Goal: Information Seeking & Learning: Learn about a topic

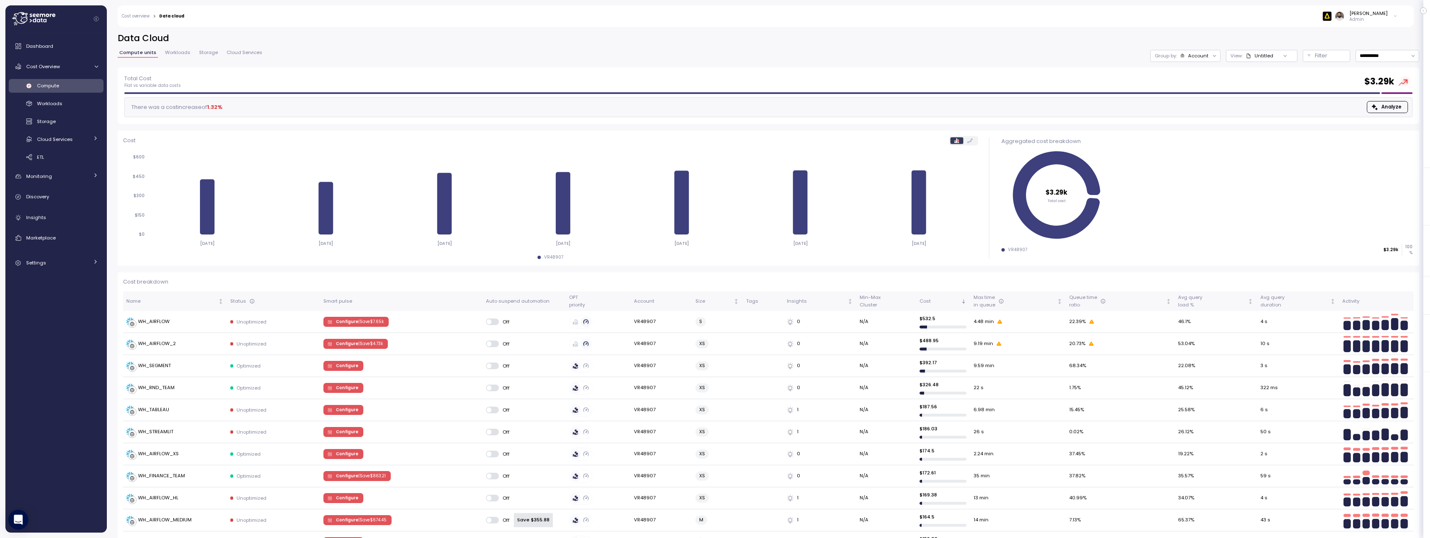
scroll to position [251, 0]
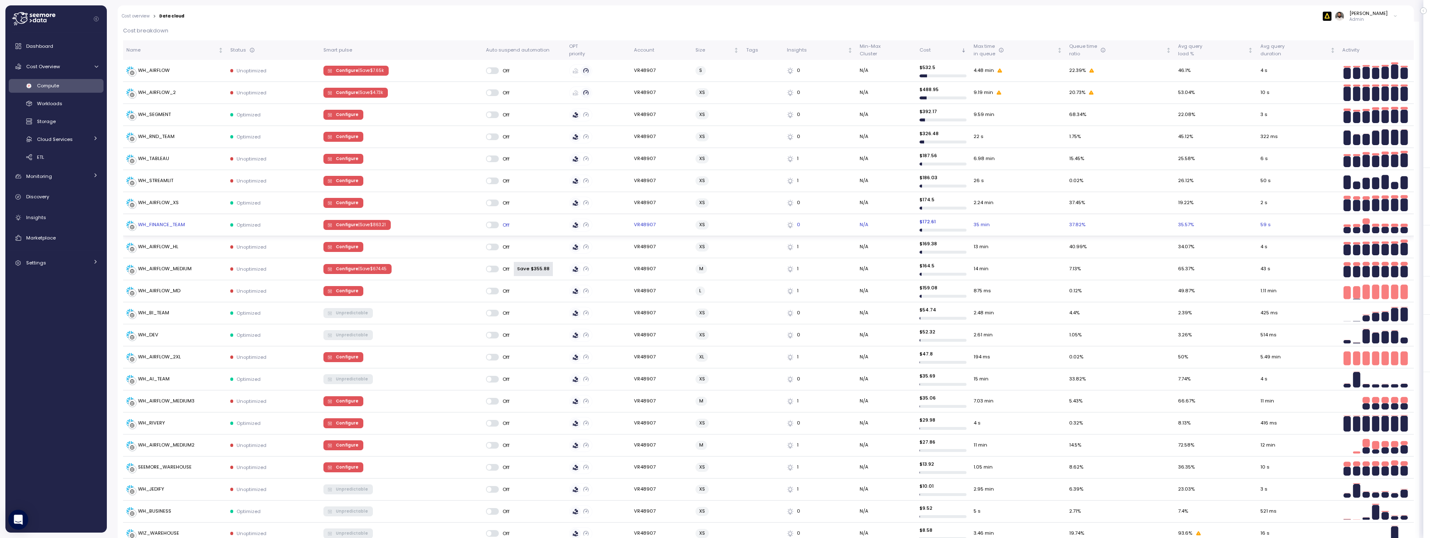
click at [193, 227] on div "WH_FINANCE_TEAM" at bounding box center [174, 225] width 97 height 8
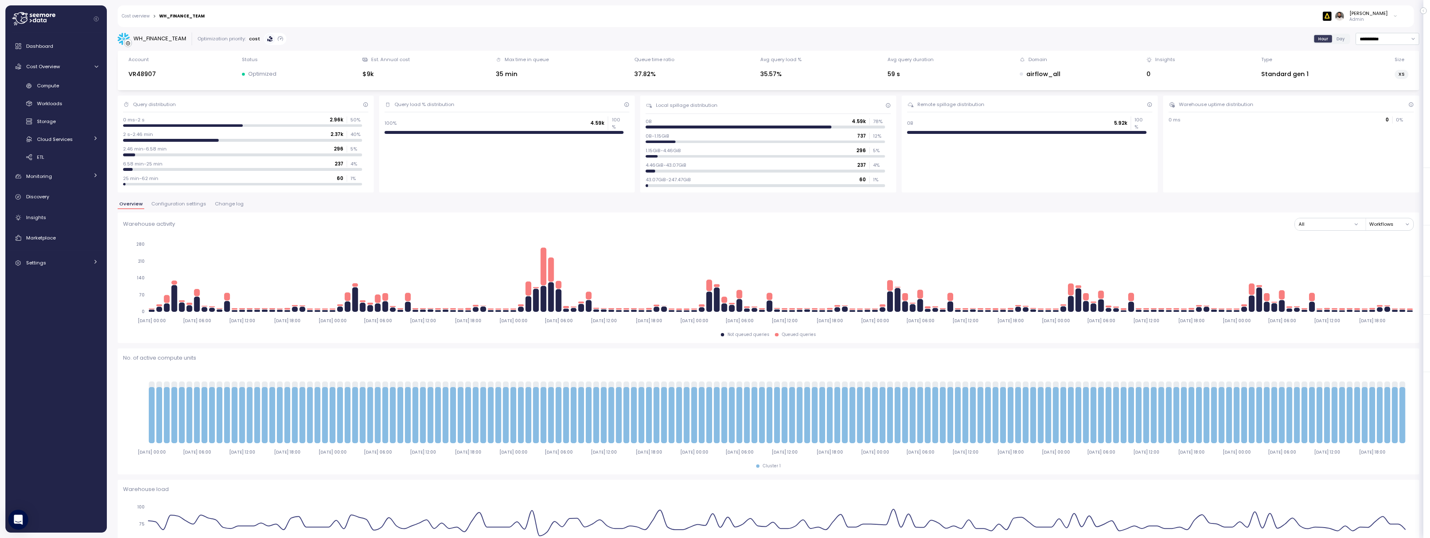
click at [216, 205] on span "Change log" at bounding box center [229, 204] width 29 height 5
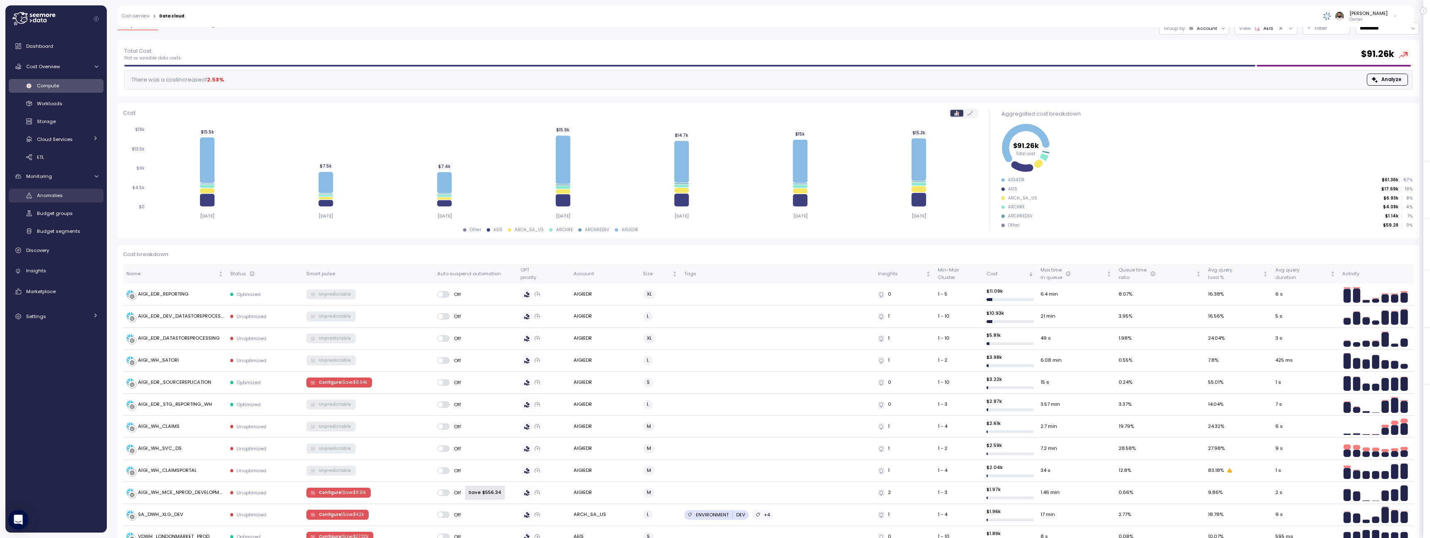
click at [64, 197] on div "Anomalies" at bounding box center [67, 195] width 61 height 8
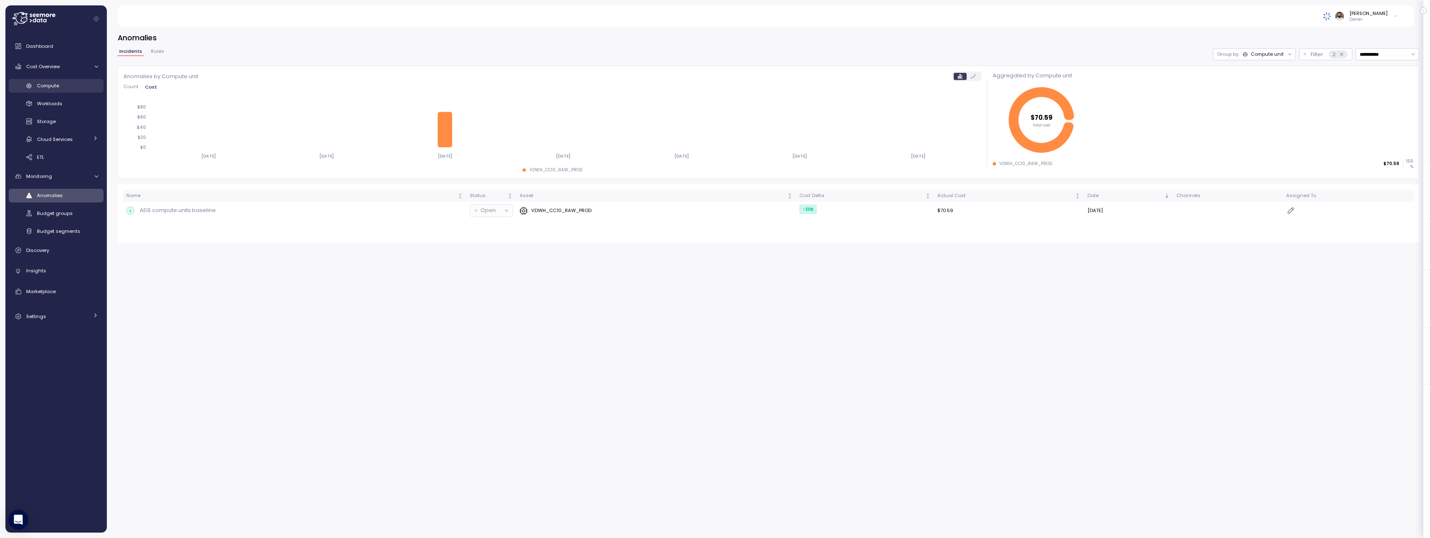
click at [76, 89] on div "Compute" at bounding box center [67, 85] width 61 height 8
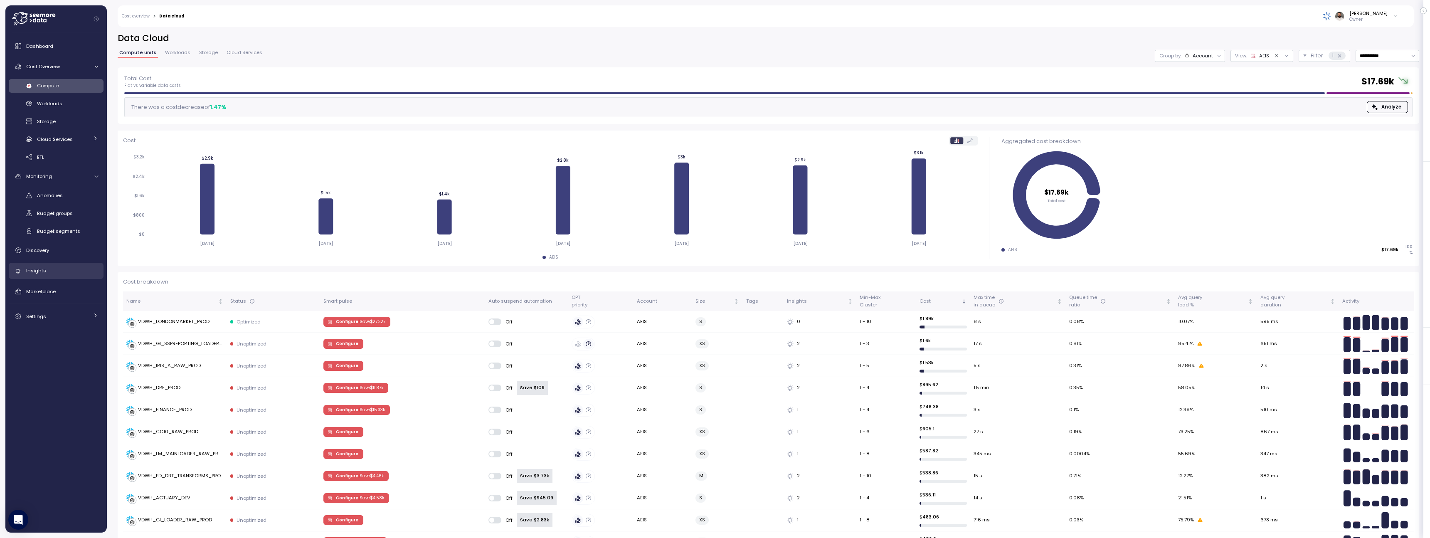
click at [65, 266] on link "Insights" at bounding box center [56, 271] width 95 height 17
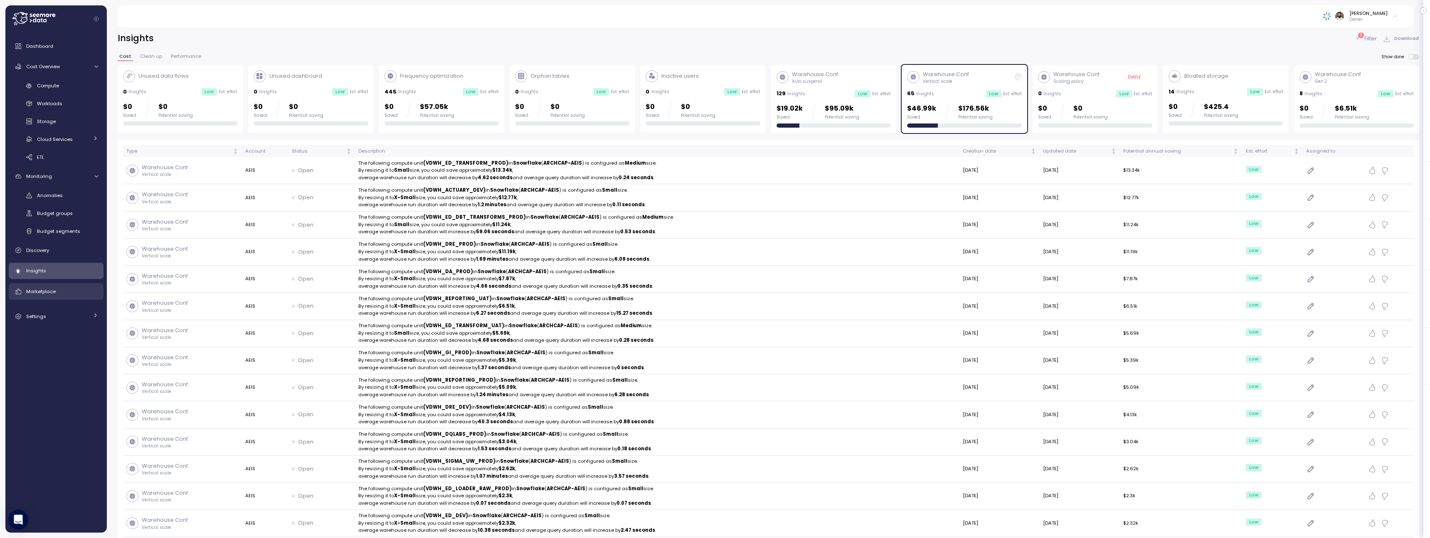
click at [46, 286] on link "Marketplace" at bounding box center [56, 291] width 95 height 17
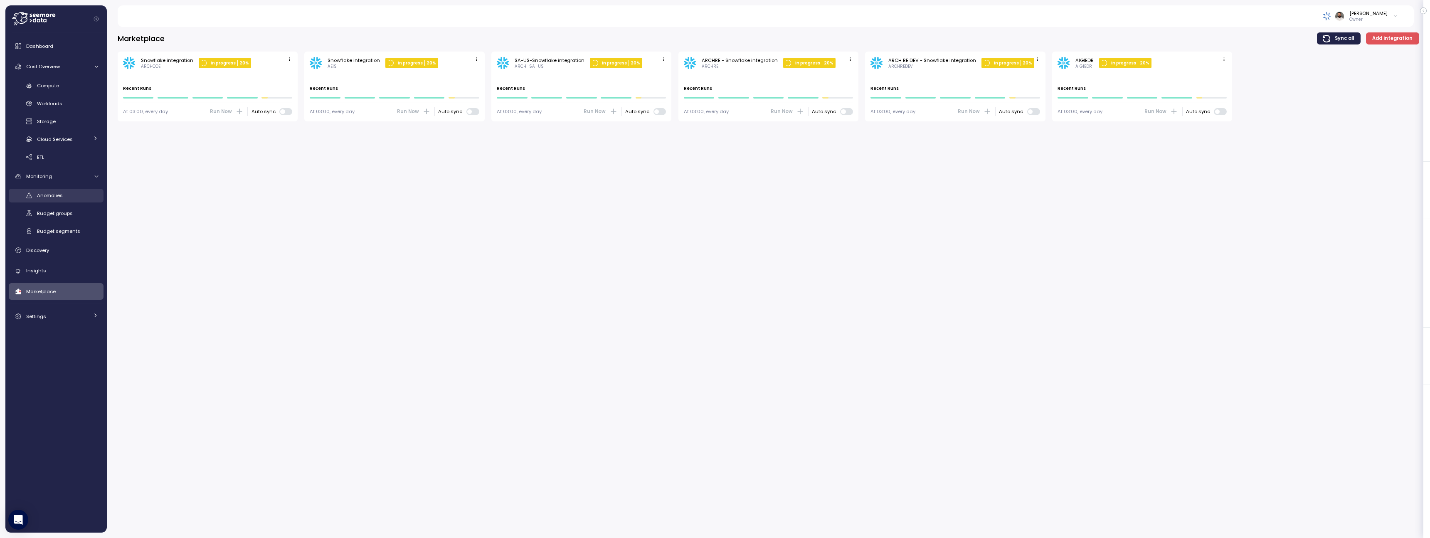
click at [62, 199] on div "Anomalies" at bounding box center [67, 195] width 61 height 8
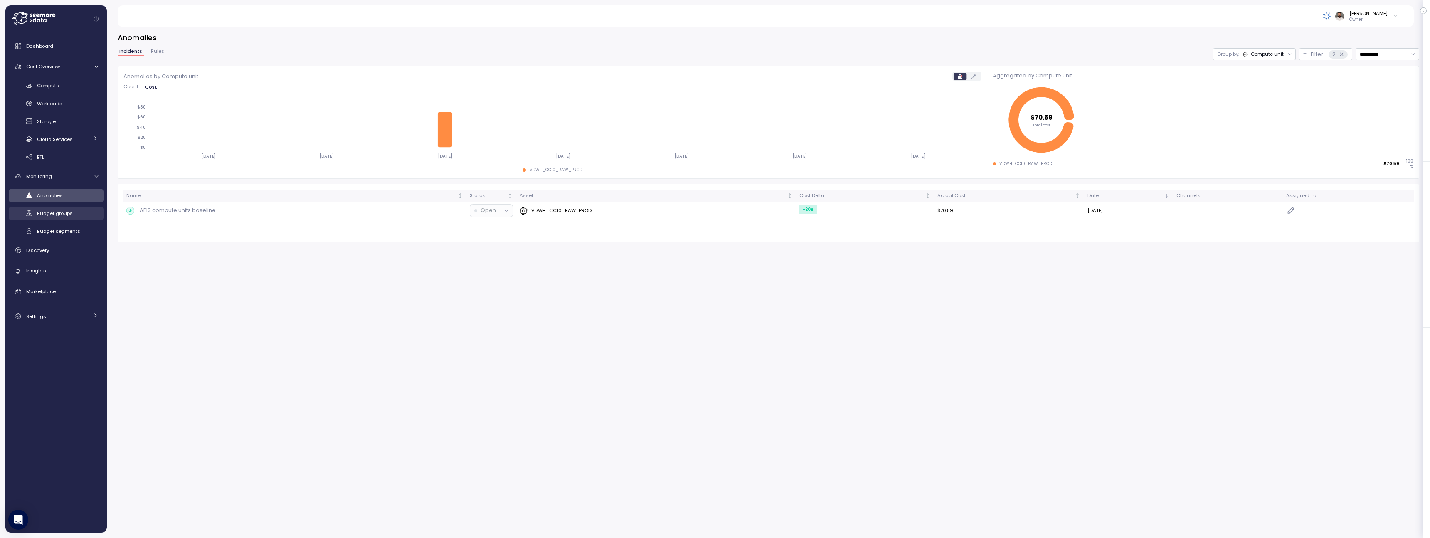
click at [62, 209] on div "Budget groups" at bounding box center [67, 213] width 61 height 8
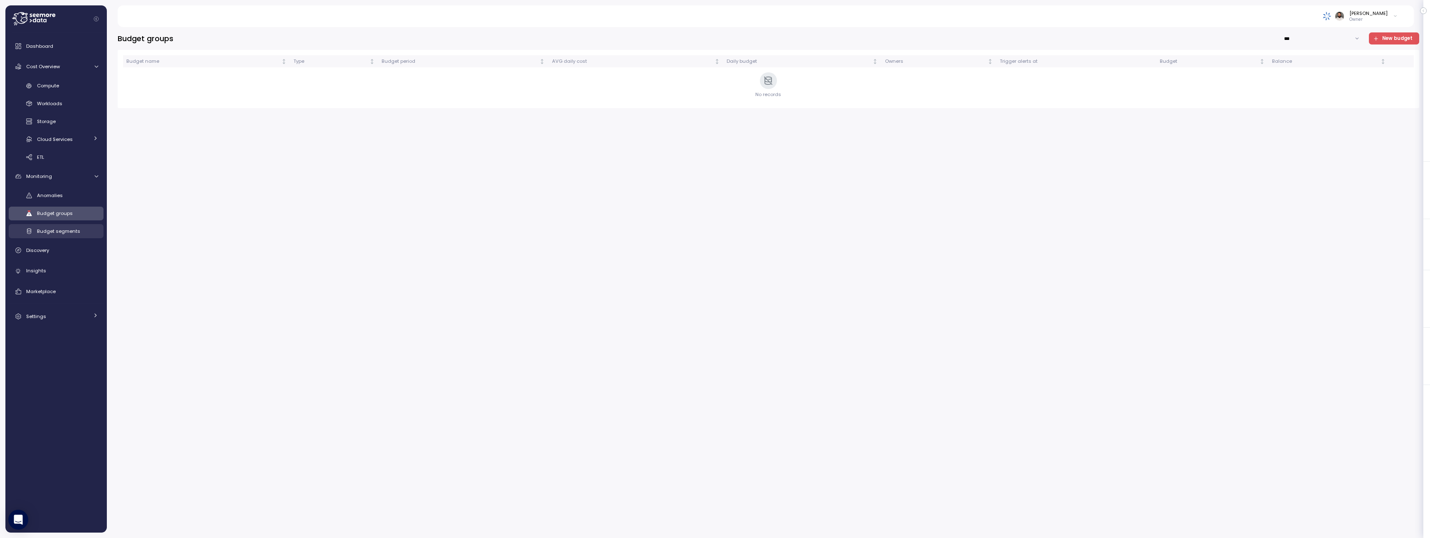
click at [62, 230] on span "Budget segments" at bounding box center [58, 231] width 43 height 7
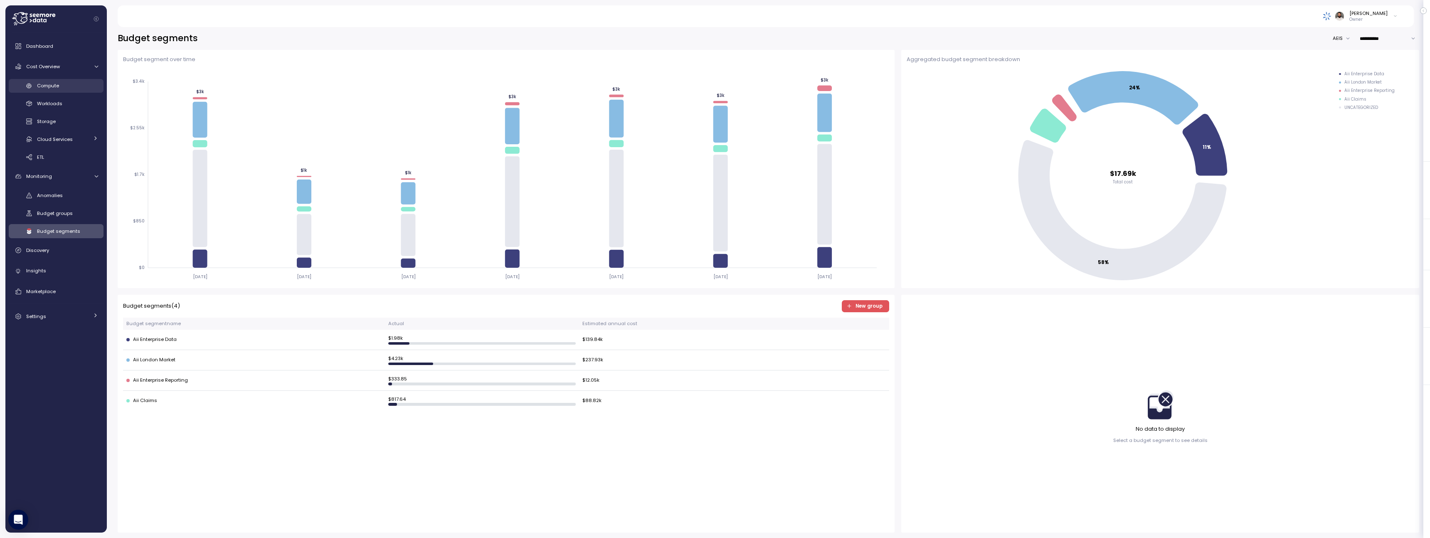
click at [51, 88] on span "Compute" at bounding box center [48, 85] width 22 height 7
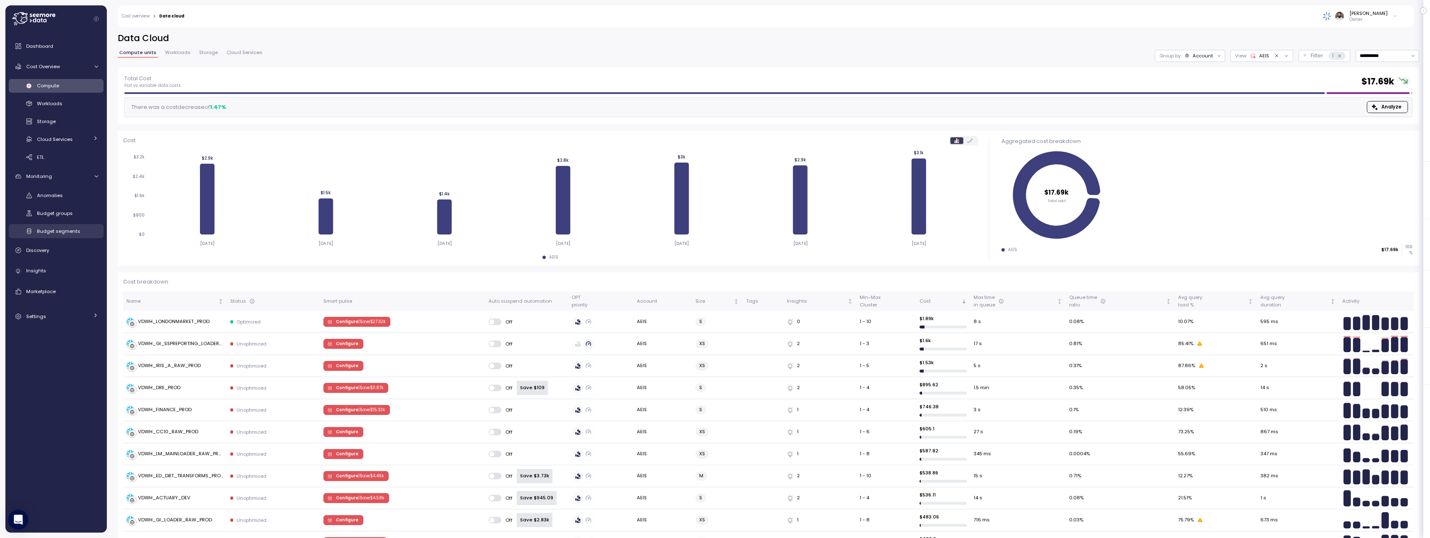
click at [88, 227] on div "Budget segments" at bounding box center [67, 231] width 61 height 8
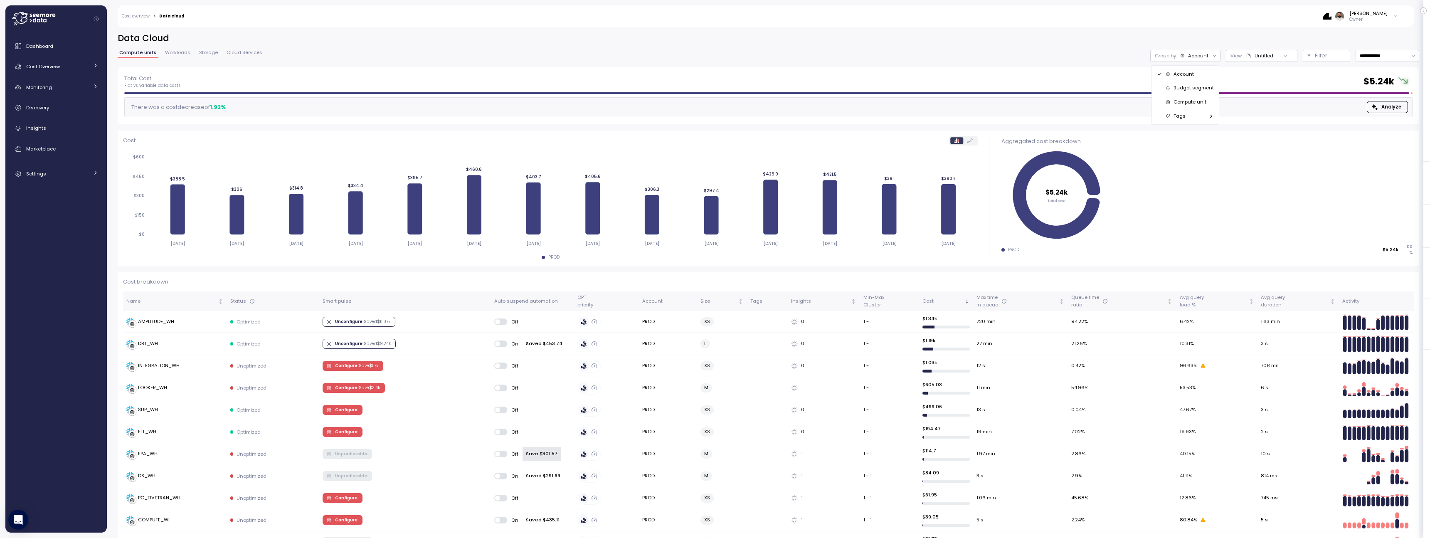
click at [1195, 100] on p "Compute unit" at bounding box center [1189, 102] width 33 height 7
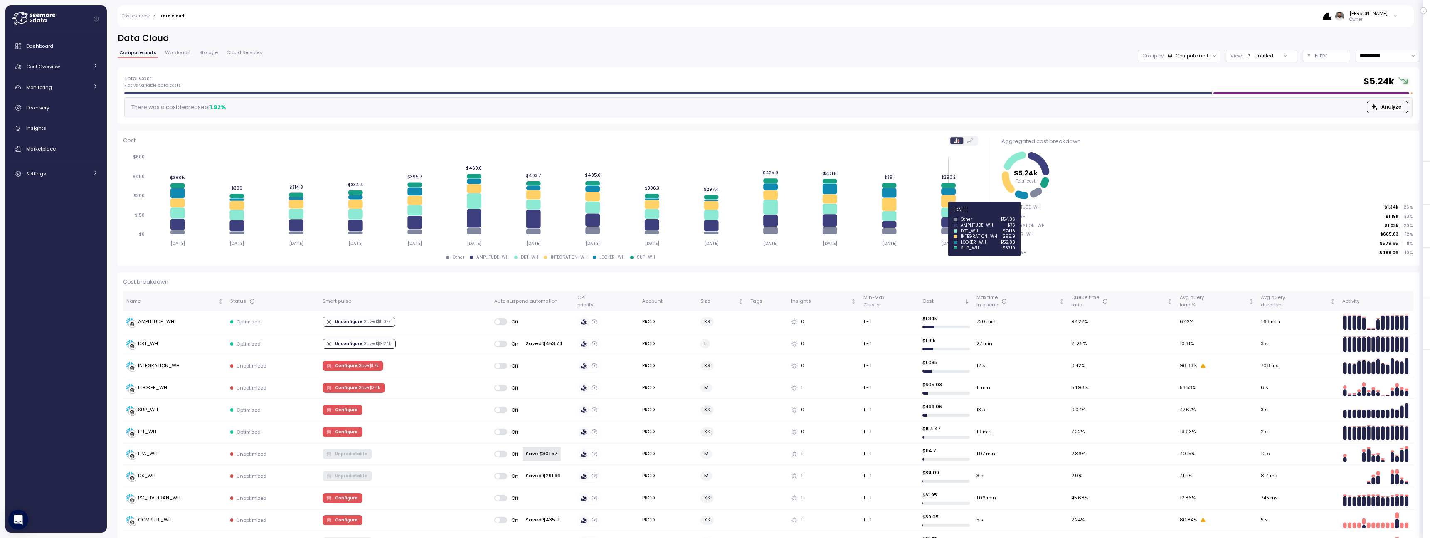
click at [949, 214] on icon at bounding box center [948, 212] width 15 height 10
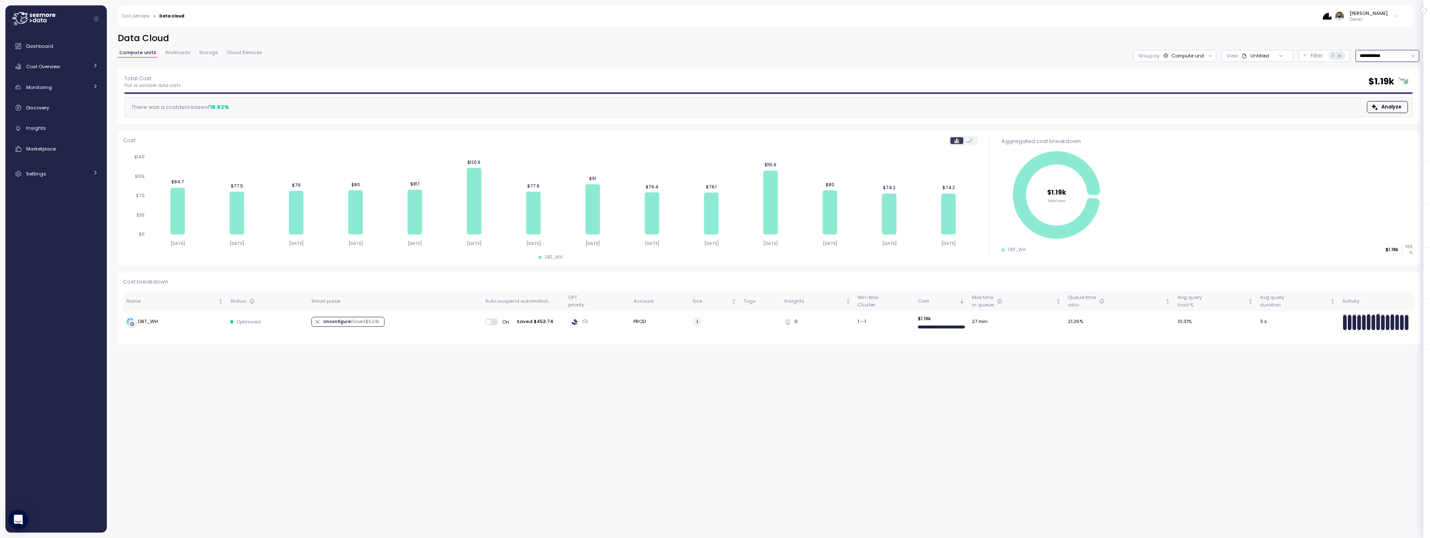
click at [1402, 59] on input "**********" at bounding box center [1387, 56] width 64 height 12
click at [1390, 117] on div "Last 30 days" at bounding box center [1384, 116] width 31 height 7
type input "**********"
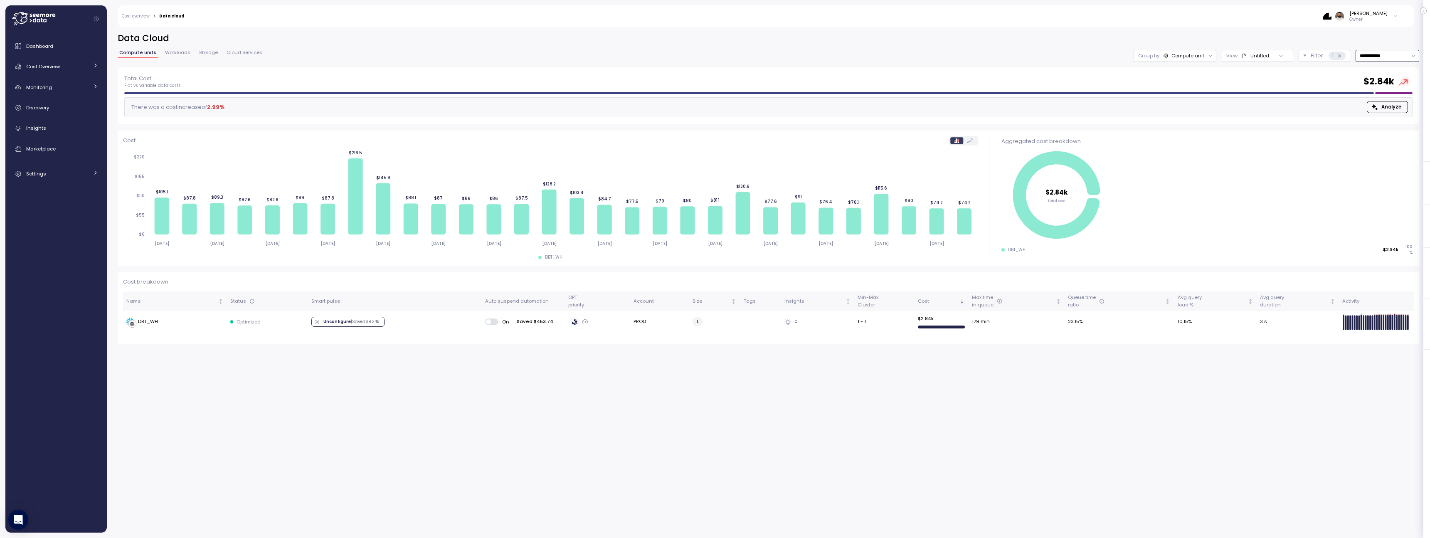
click at [1368, 52] on input "**********" at bounding box center [1387, 56] width 64 height 12
click at [1180, 2] on main "**********" at bounding box center [717, 269] width 1424 height 538
click at [143, 16] on link "Cost overview" at bounding box center [136, 16] width 28 height 4
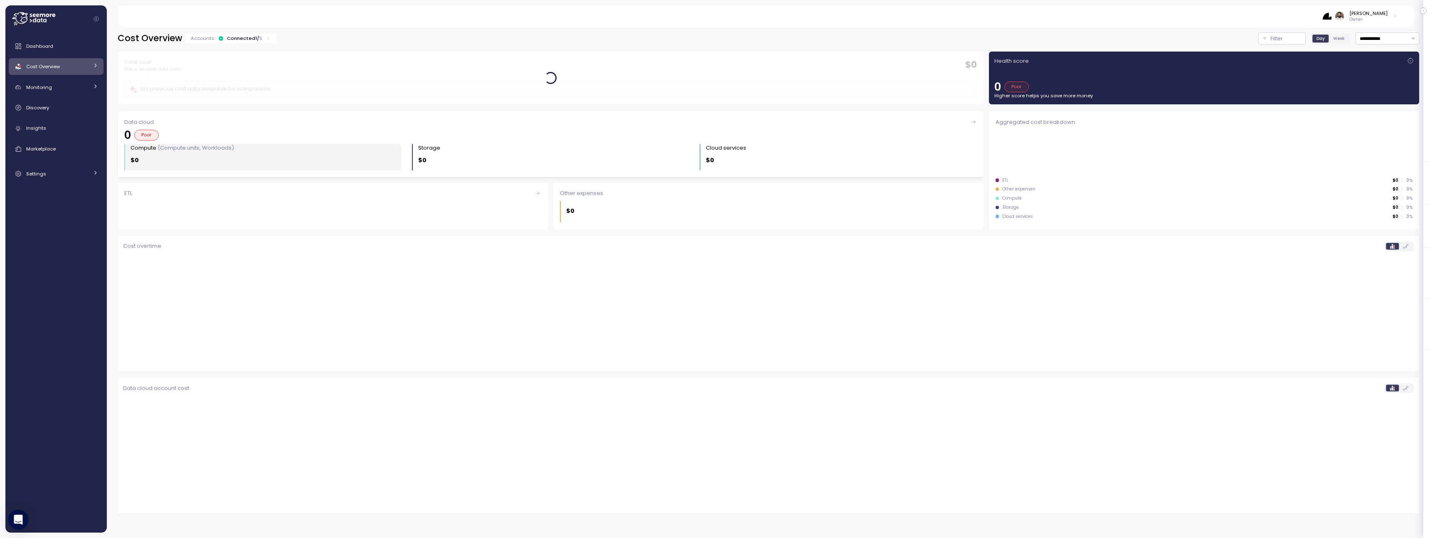
click at [346, 154] on div "Compute (Compute units, Workloads) $0" at bounding box center [266, 157] width 271 height 27
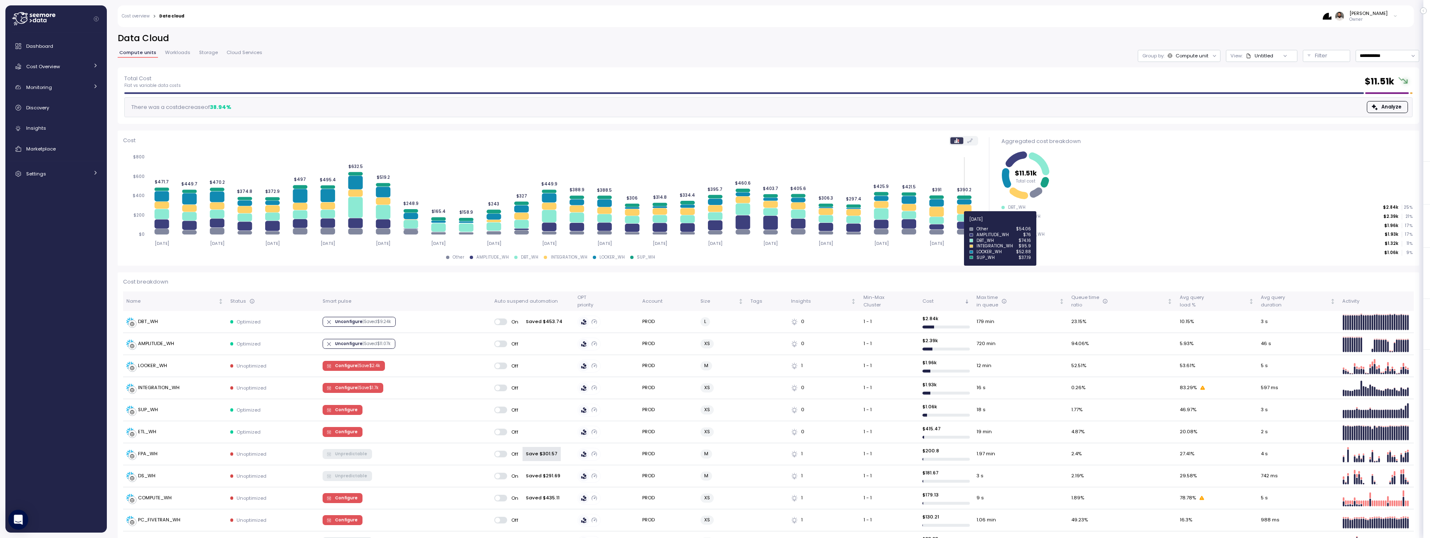
click at [963, 224] on icon at bounding box center [964, 225] width 15 height 7
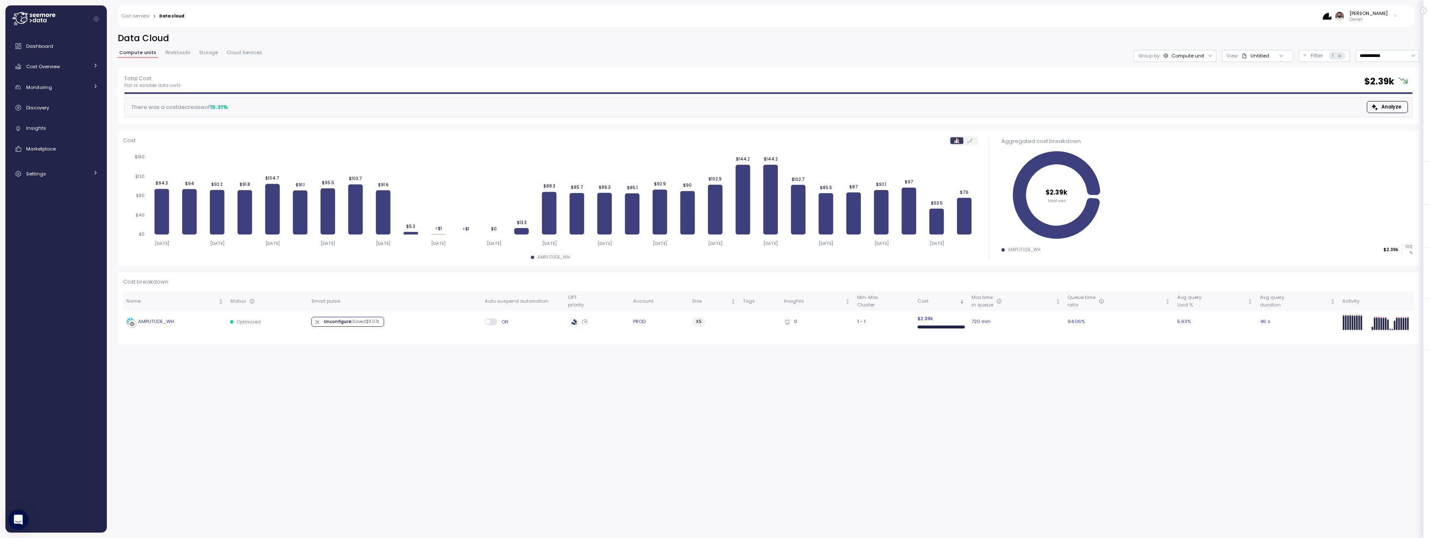
click at [448, 323] on td "Unconfigure | Saved $ 11.07k" at bounding box center [394, 322] width 173 height 22
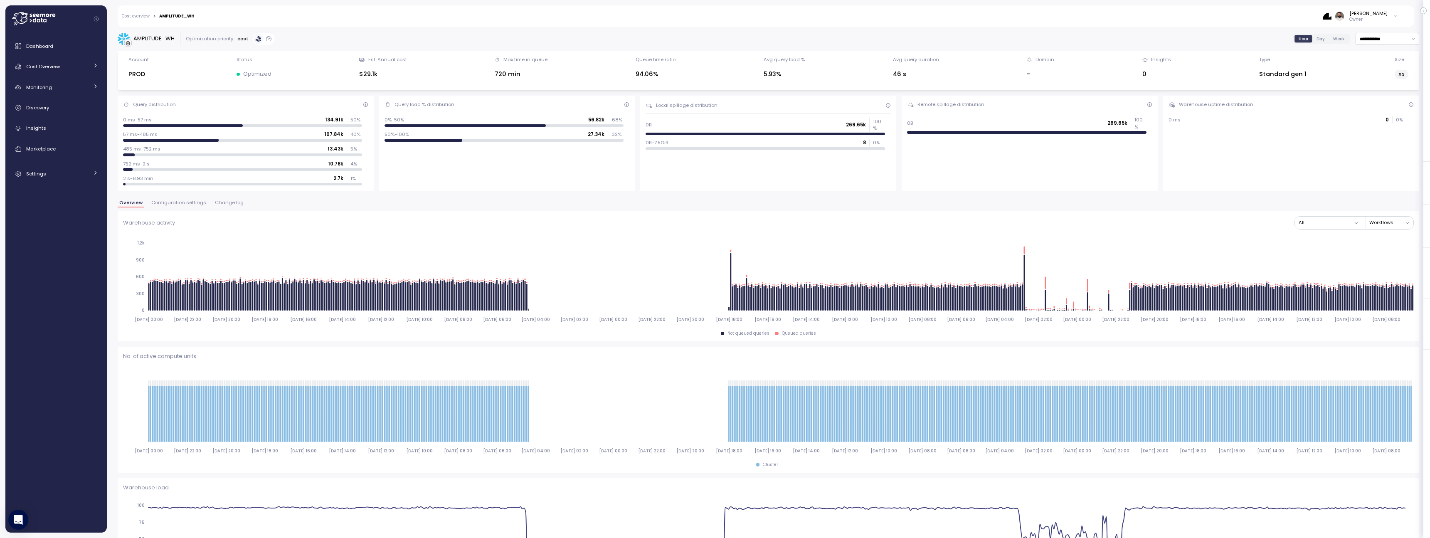
click at [180, 204] on span "Configuration settings" at bounding box center [178, 202] width 55 height 5
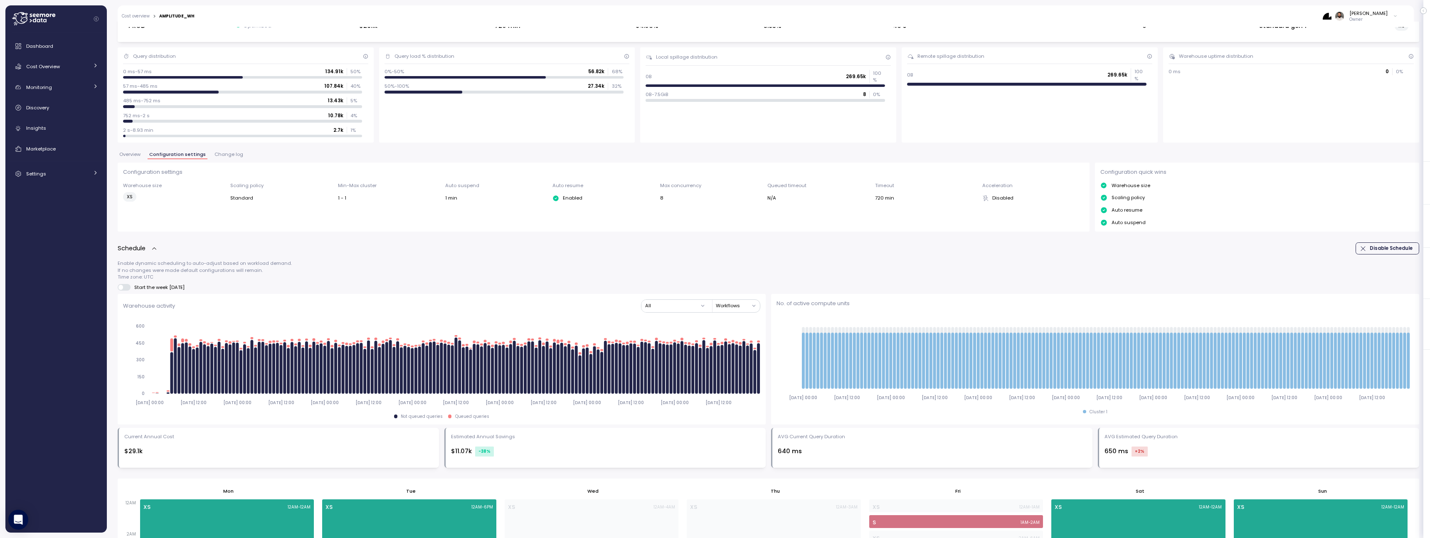
scroll to position [38, 0]
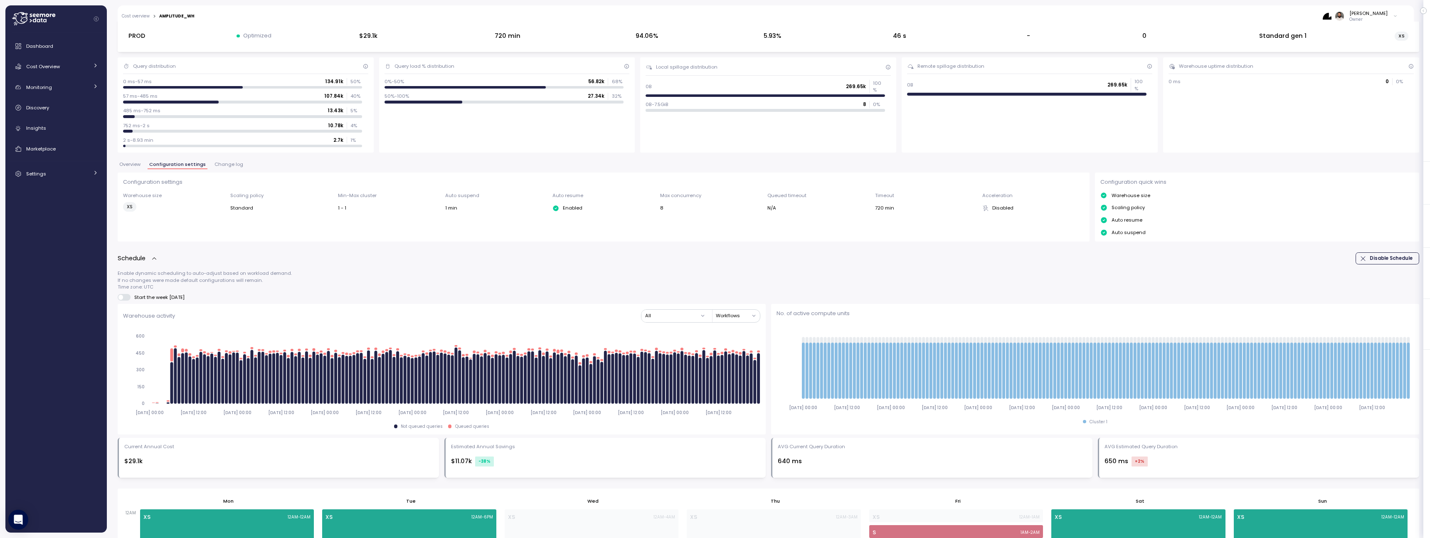
click at [132, 166] on span "Overview" at bounding box center [129, 164] width 21 height 5
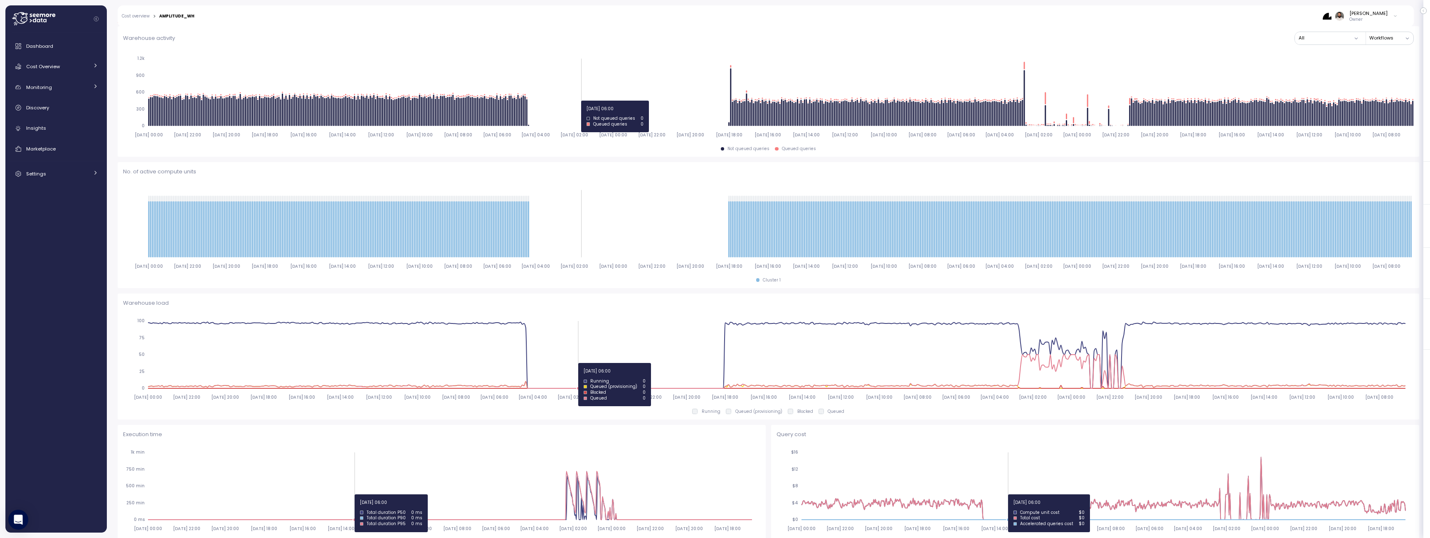
scroll to position [177, 0]
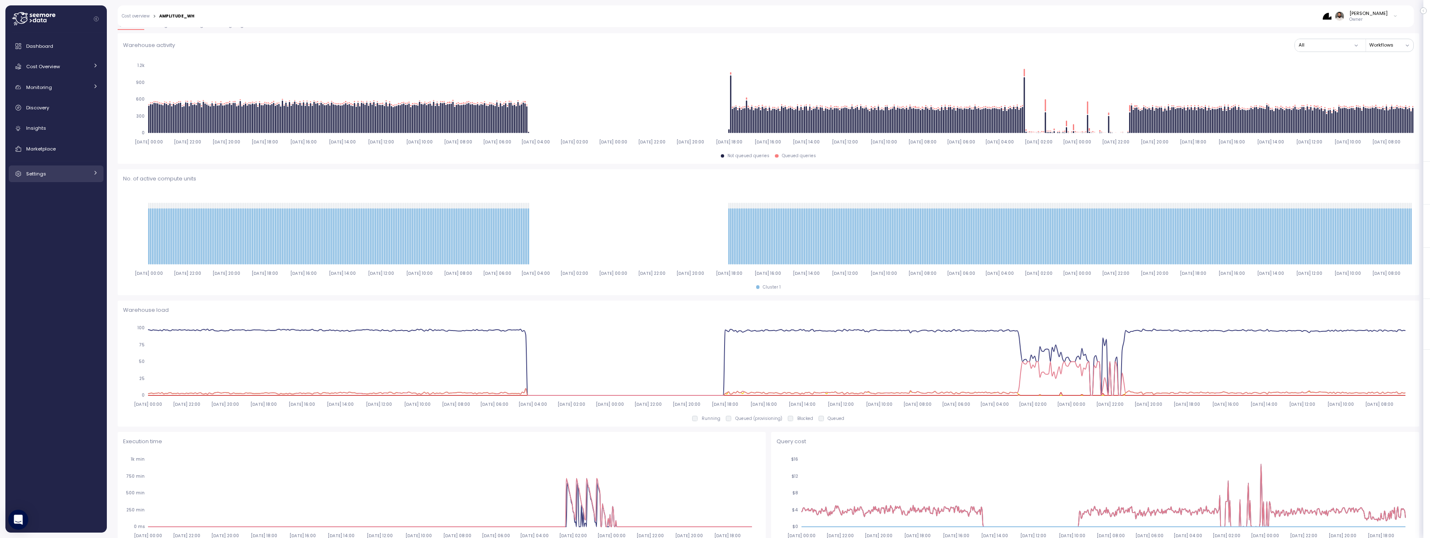
click at [57, 174] on div "Settings" at bounding box center [57, 174] width 62 height 8
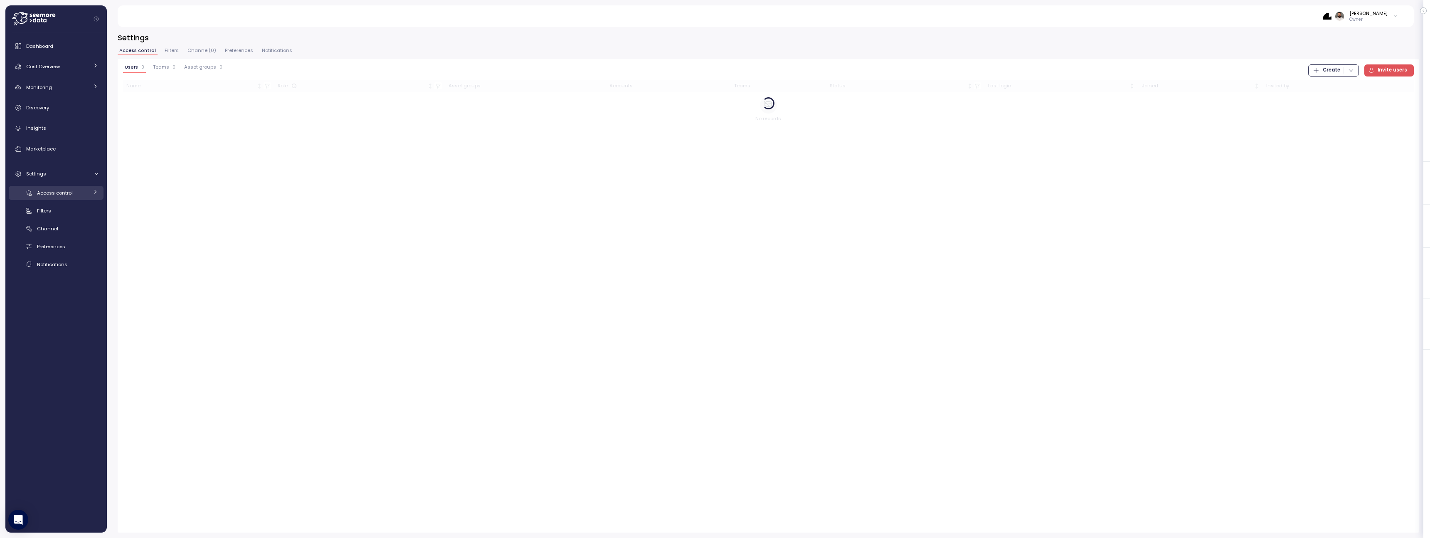
click at [66, 191] on span "Access control" at bounding box center [55, 193] width 36 height 7
click at [56, 314] on span "Notifications" at bounding box center [52, 317] width 30 height 7
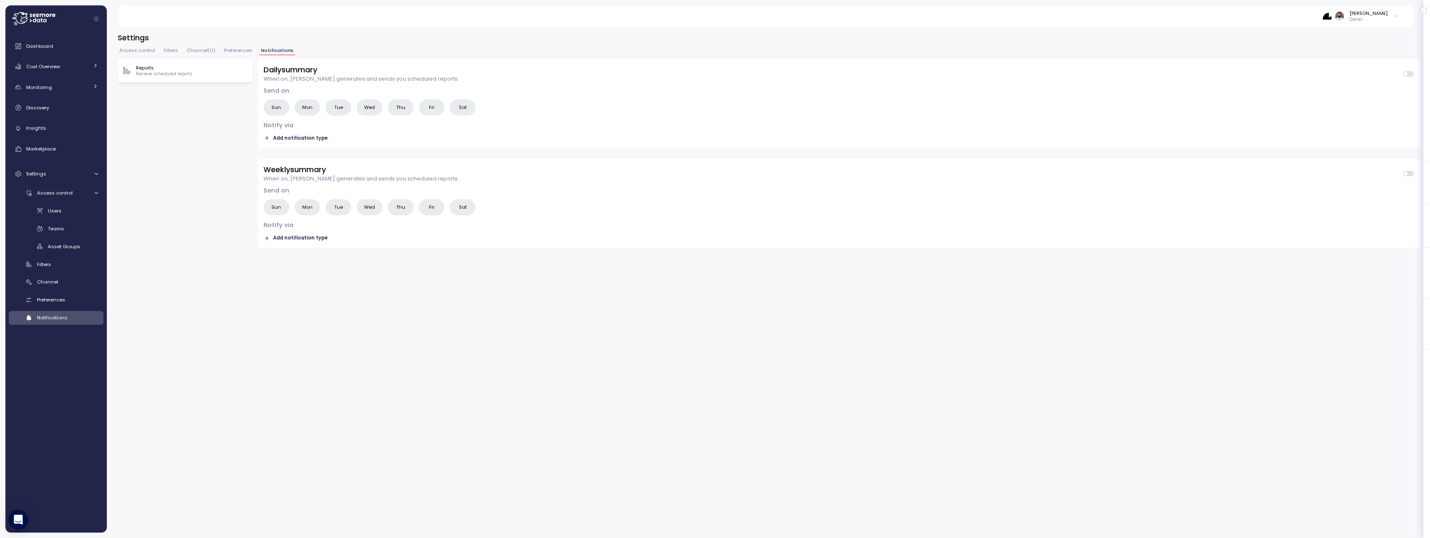
click at [232, 48] on span "Preferences" at bounding box center [238, 50] width 28 height 5
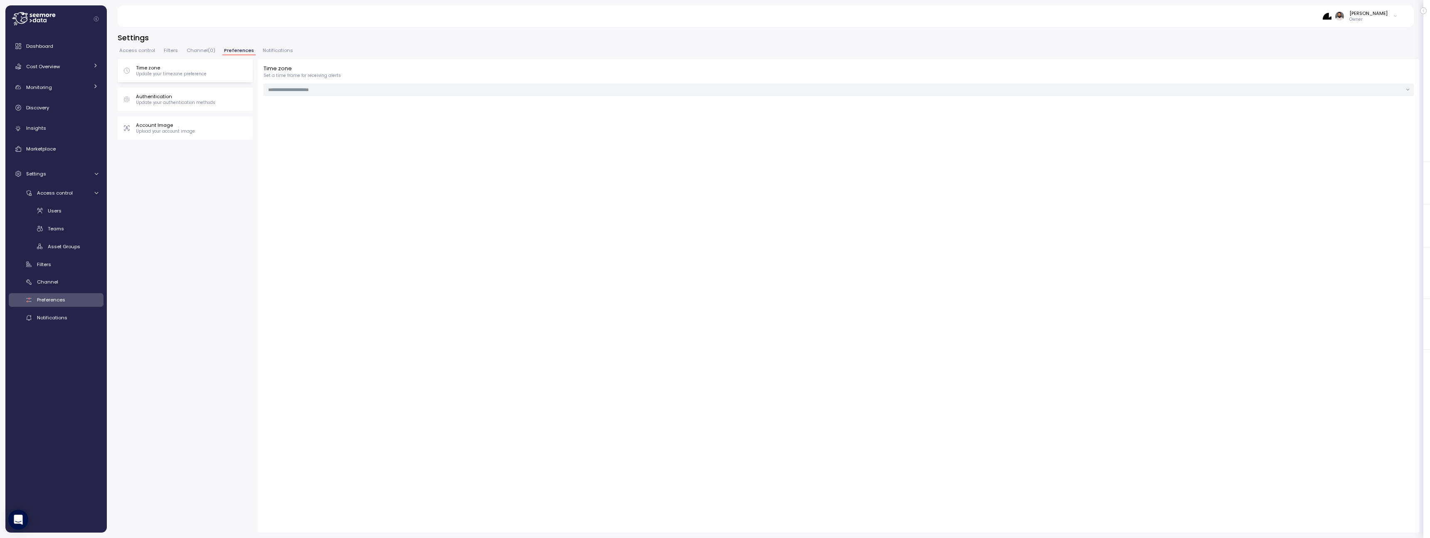
click at [217, 49] on div "Access control Filters Channel ( 0 ) Preferences Notifications" at bounding box center [768, 53] width 1301 height 11
type input "***"
click at [203, 49] on span "Channel ( 0 )" at bounding box center [201, 50] width 29 height 5
click at [73, 195] on div "Access control" at bounding box center [63, 193] width 52 height 8
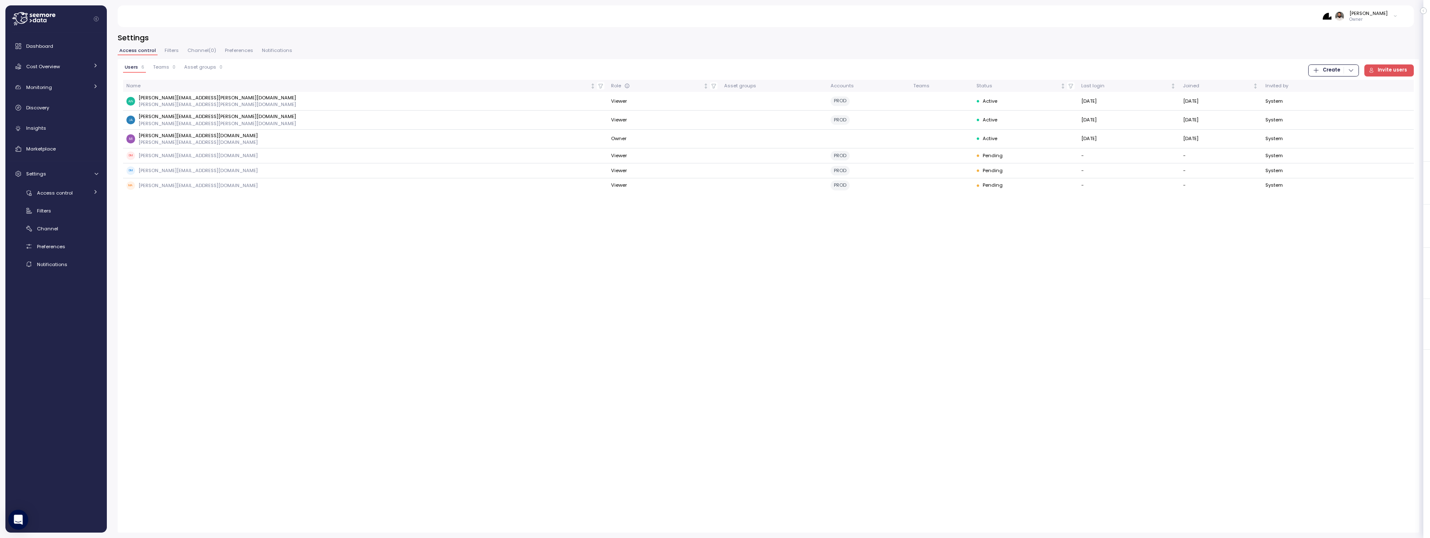
click at [1368, 8] on div "Guy Biecher Owner" at bounding box center [765, 16] width 1276 height 22
click at [1368, 15] on div "[PERSON_NAME]" at bounding box center [1368, 13] width 38 height 7
click at [1358, 31] on input at bounding box center [1359, 32] width 74 height 10
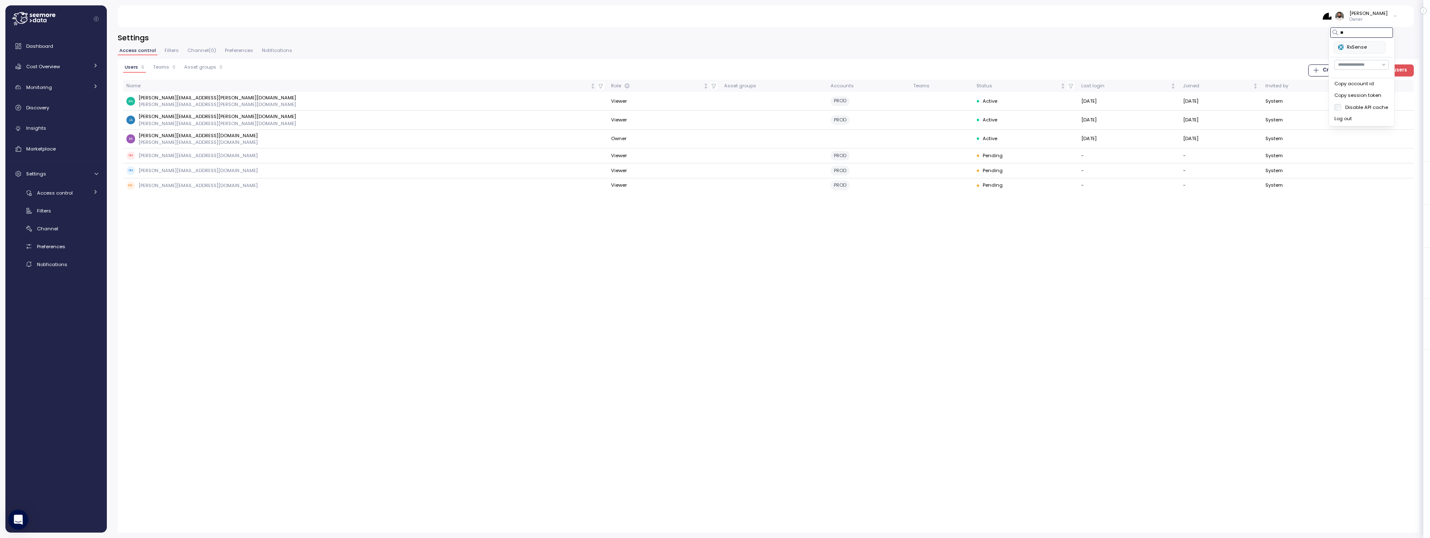
click at [1355, 49] on div "RxSense" at bounding box center [1359, 47] width 43 height 7
type input "**"
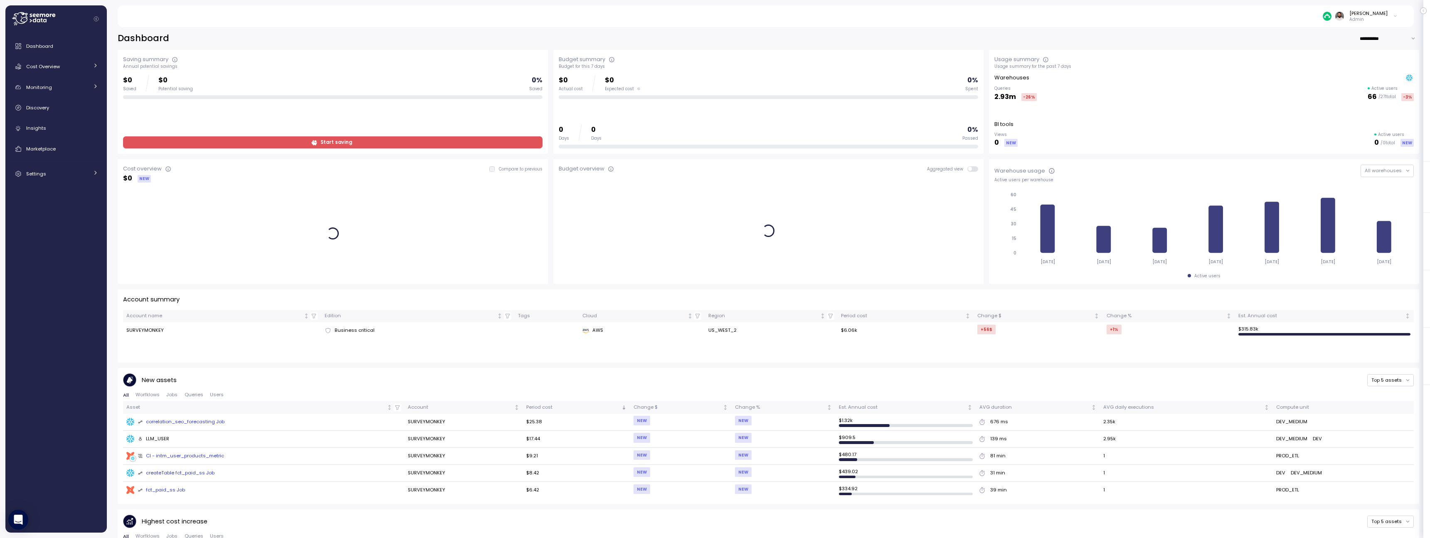
click at [56, 78] on div "Dashboard Cost Overview Compute Workloads Storage Cloud Services Clustering col…" at bounding box center [56, 110] width 95 height 144
click at [56, 70] on div "Cost Overview" at bounding box center [57, 66] width 62 height 8
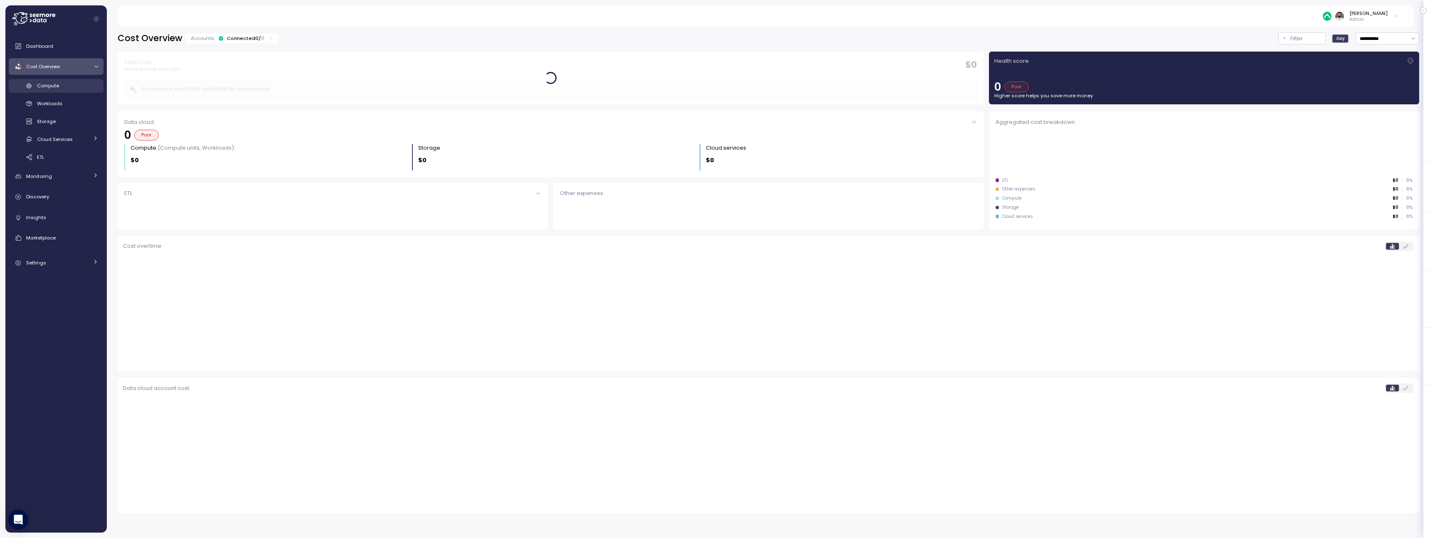
click at [60, 81] on link "Compute" at bounding box center [56, 86] width 95 height 14
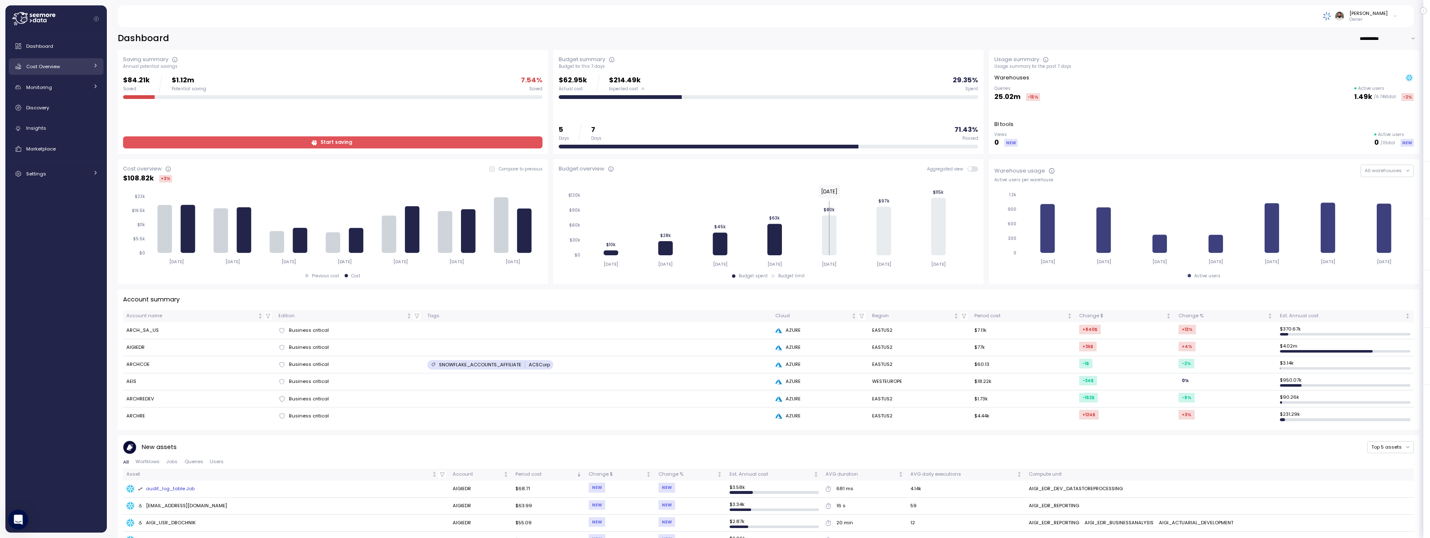
click at [67, 59] on link "Cost Overview" at bounding box center [56, 66] width 95 height 17
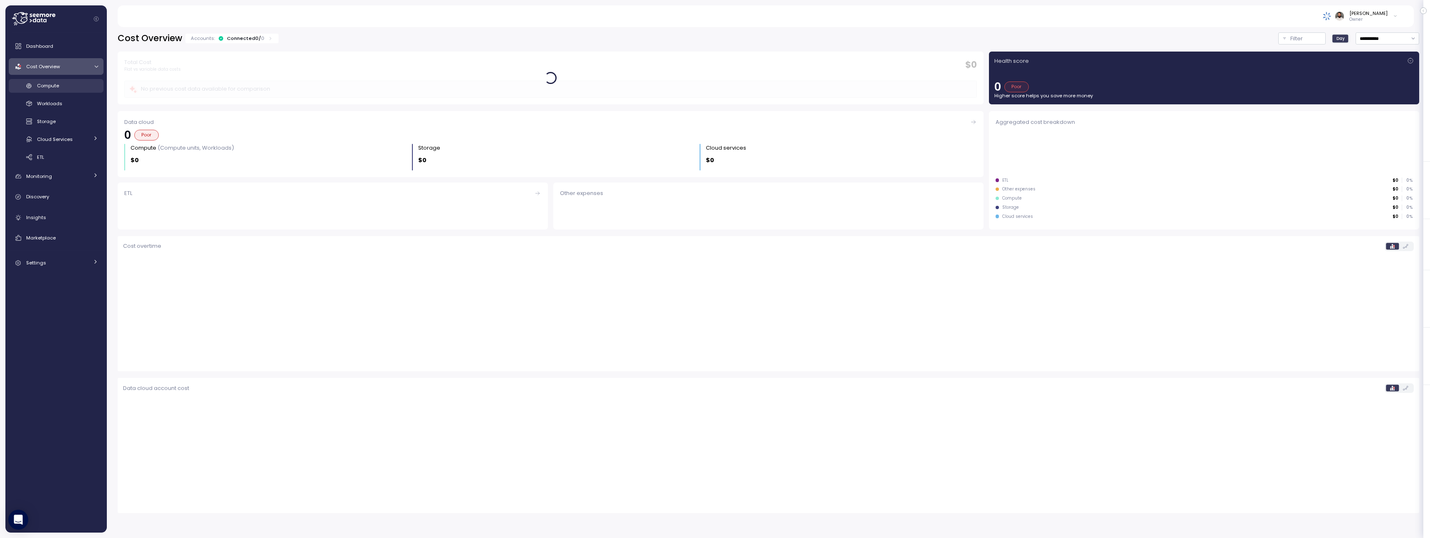
click at [67, 84] on div "Compute" at bounding box center [67, 85] width 61 height 8
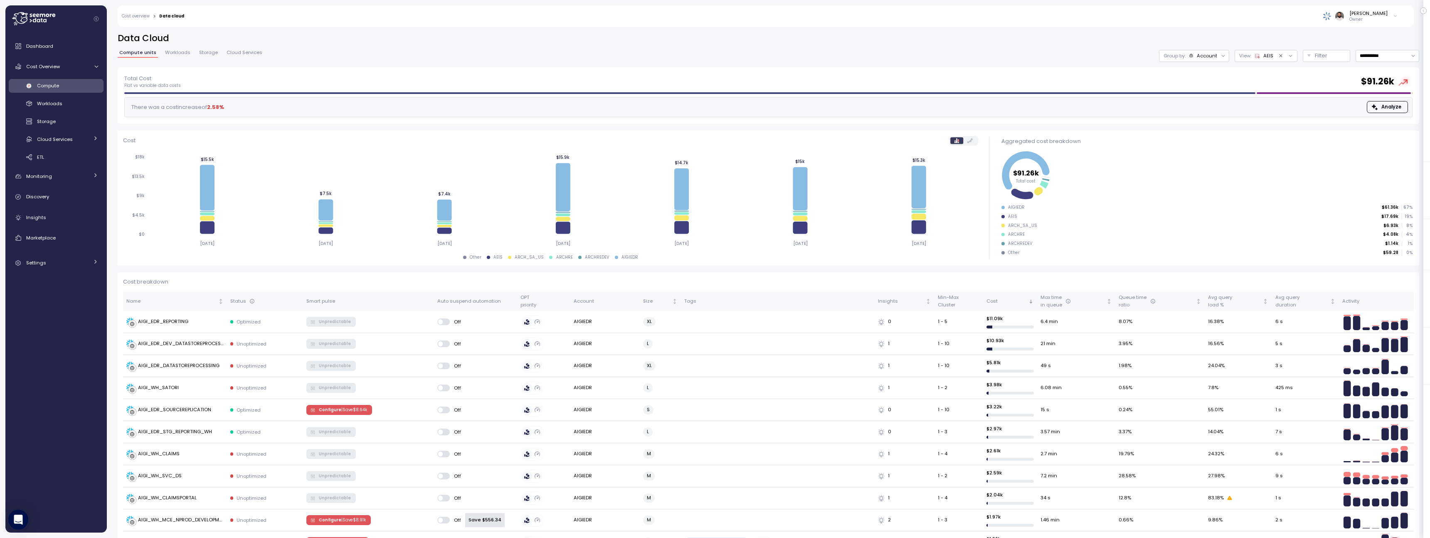
click at [1261, 53] on div "AEIS" at bounding box center [1263, 55] width 19 height 7
click at [1331, 55] on div "Filter" at bounding box center [1330, 56] width 31 height 8
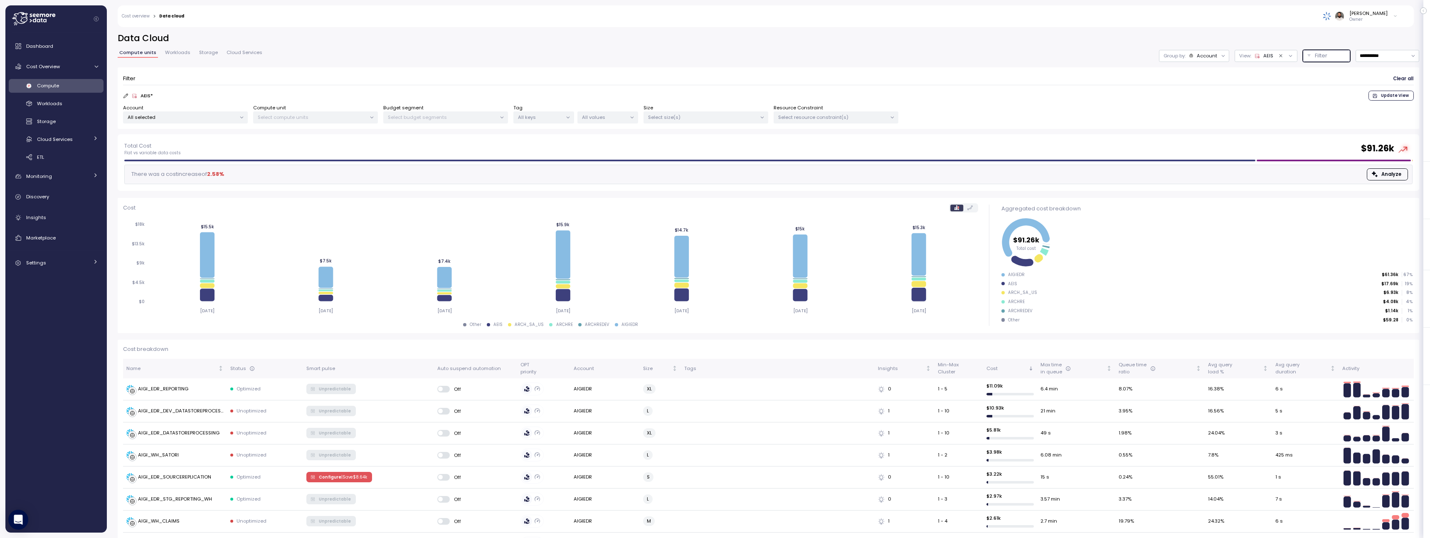
click at [213, 118] on p "All selected" at bounding box center [182, 117] width 108 height 7
click at [207, 162] on span "only" at bounding box center [210, 162] width 10 height 9
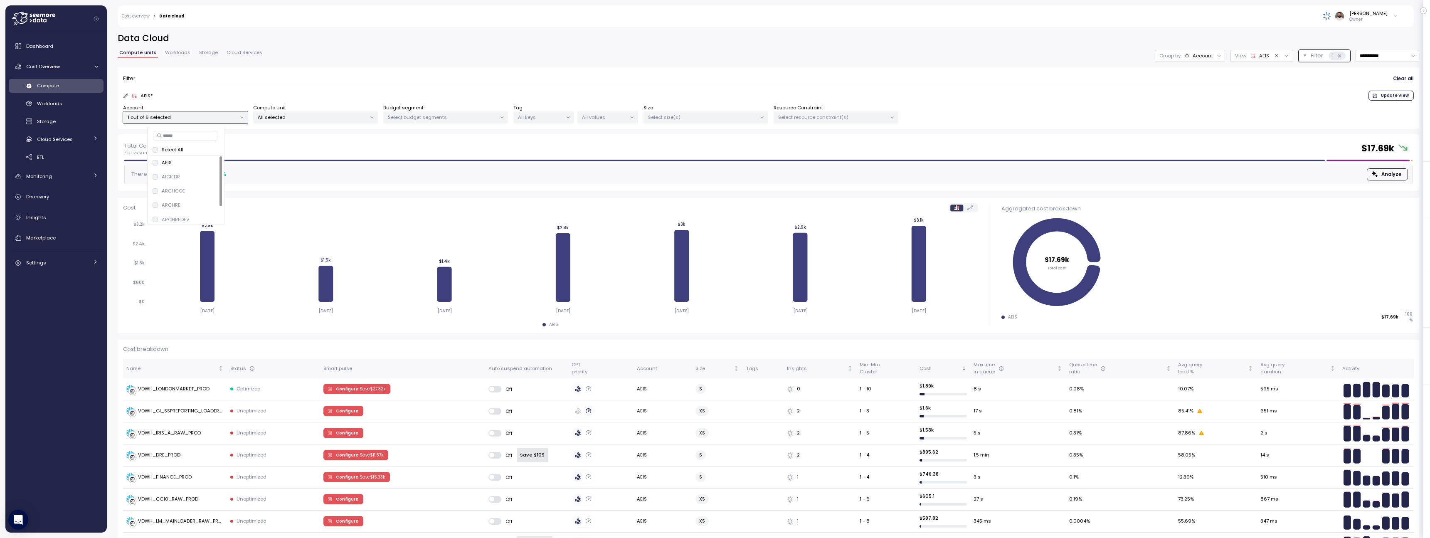
click at [1402, 97] on span "Update View" at bounding box center [1395, 95] width 28 height 9
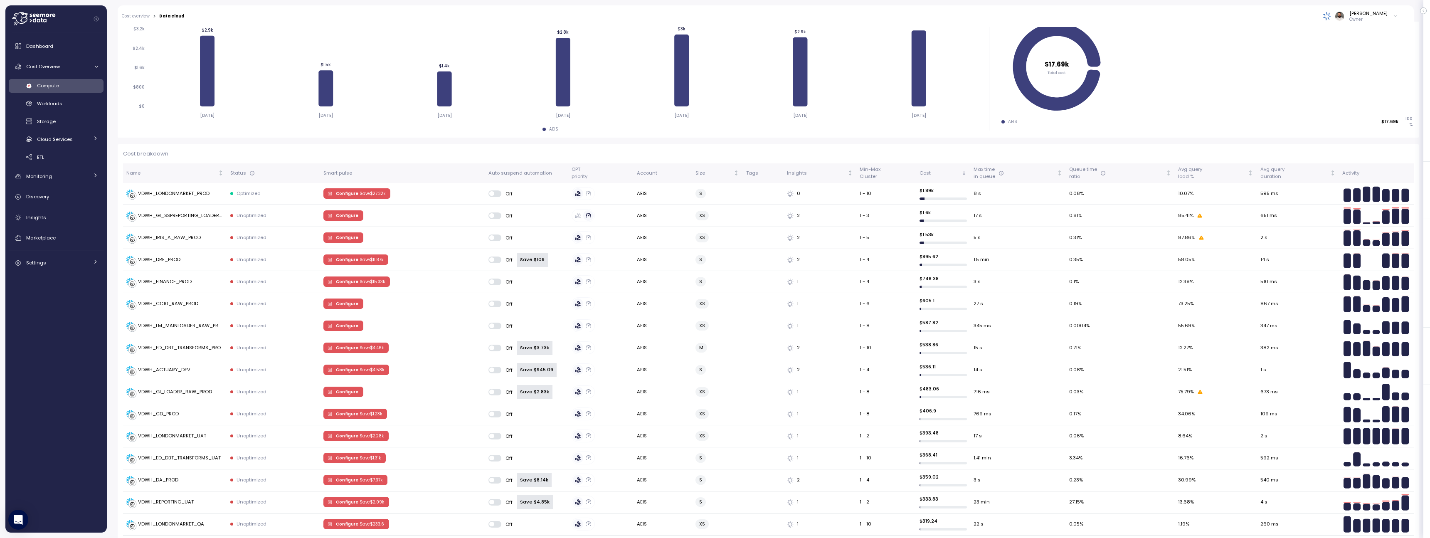
scroll to position [224, 0]
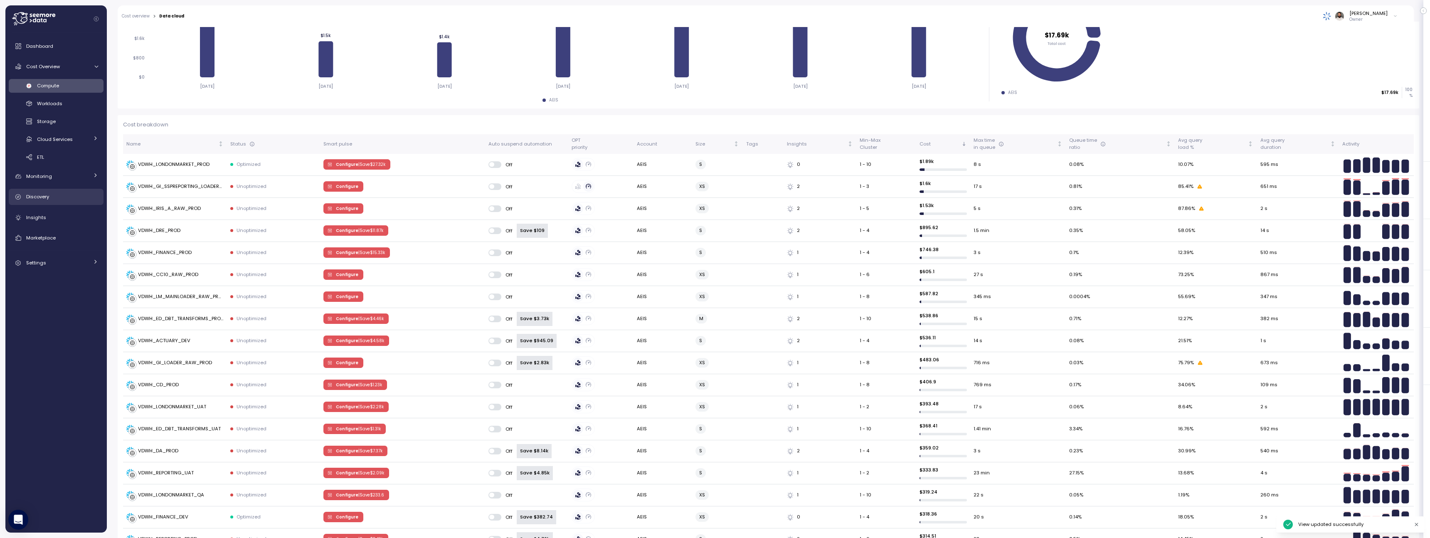
click at [76, 204] on link "Discovery" at bounding box center [56, 197] width 95 height 17
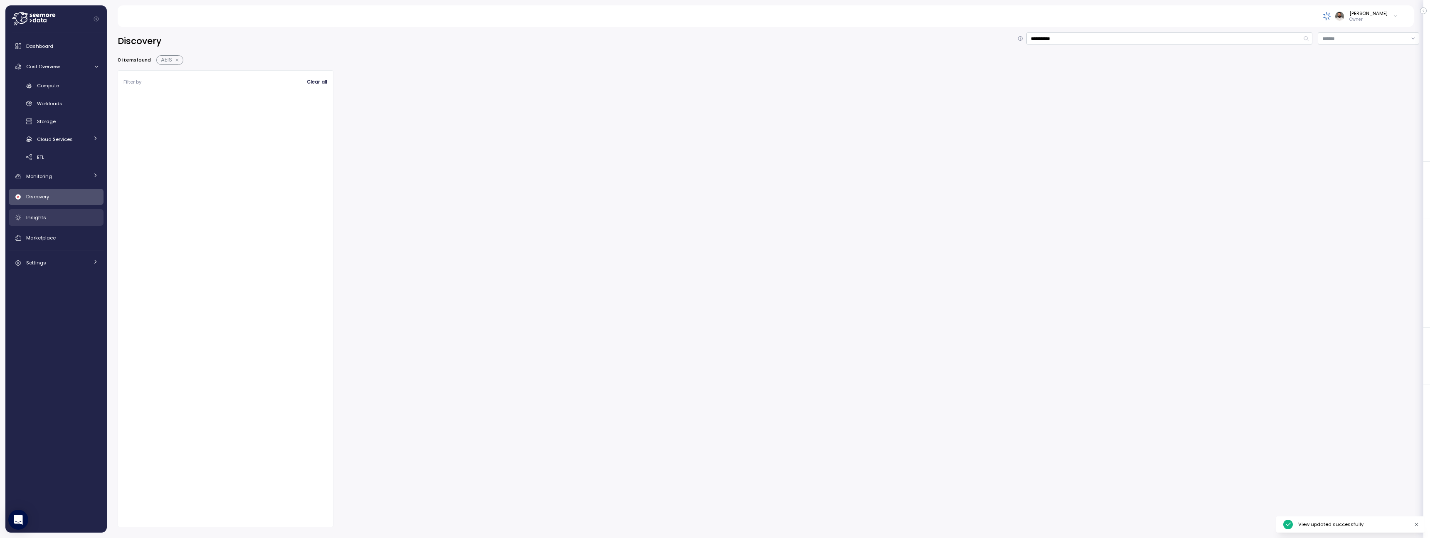
click at [74, 211] on link "Insights" at bounding box center [56, 217] width 95 height 17
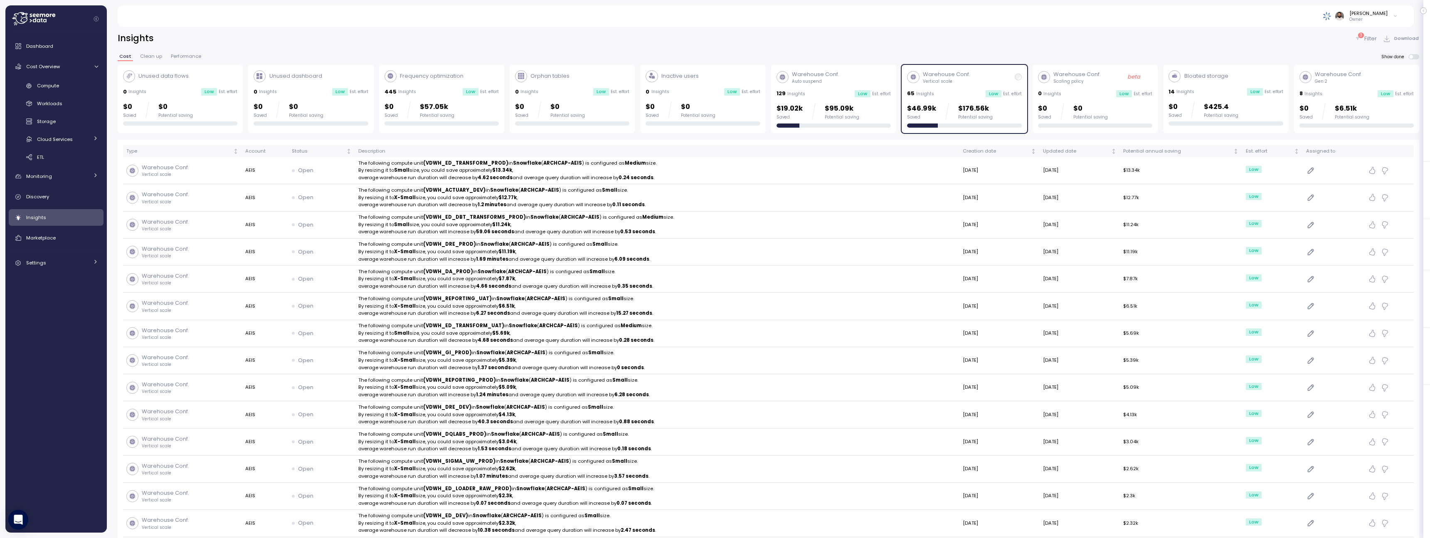
click at [954, 94] on div "65 Insights Low Est. effort" at bounding box center [964, 93] width 114 height 8
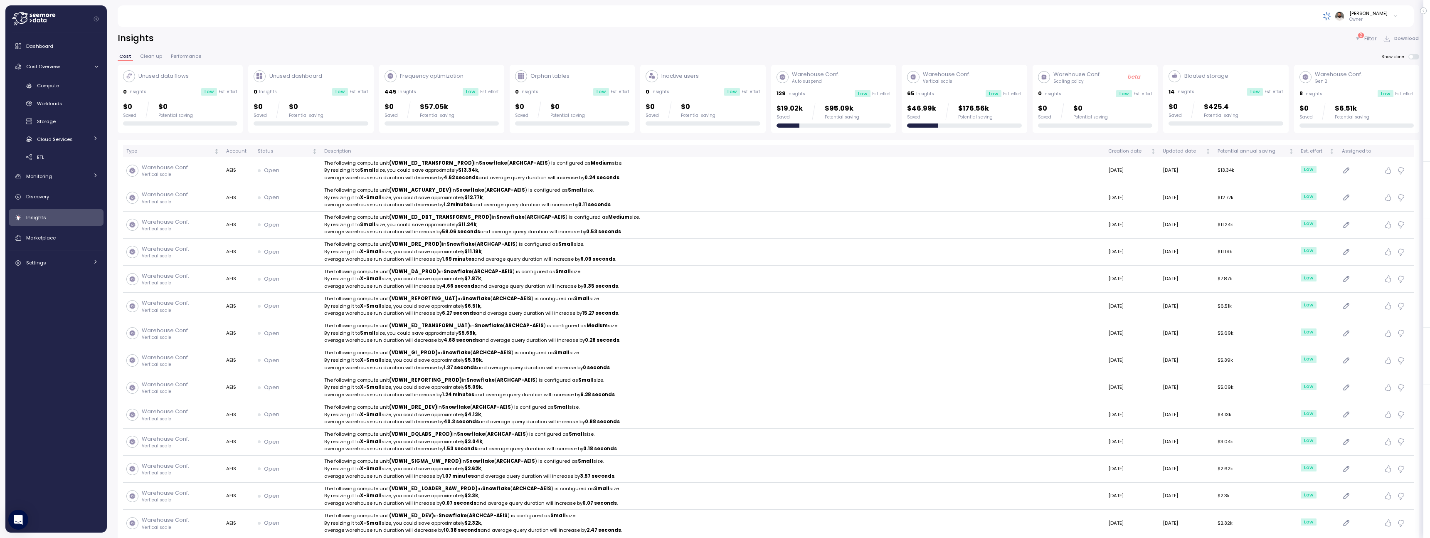
click at [951, 113] on div "$46.99k Saved $176.56k Potential saving" at bounding box center [950, 111] width 86 height 17
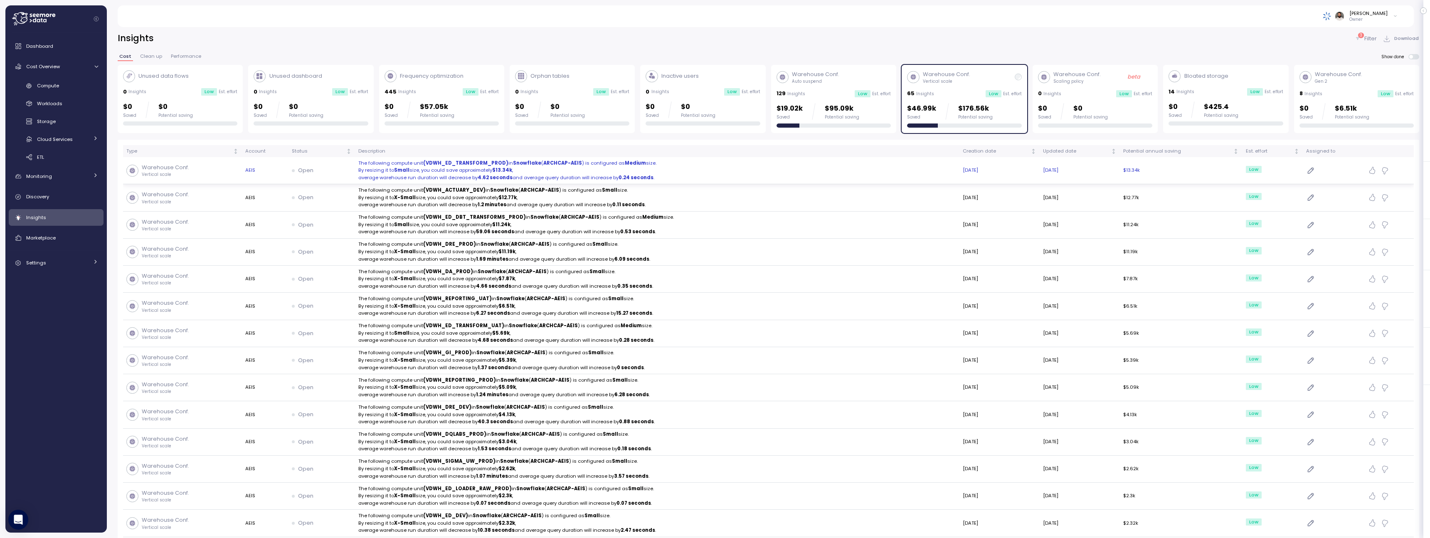
click at [914, 173] on p "By resizing it to Small size, you could save approximately $13.34k ," at bounding box center [656, 170] width 597 height 7
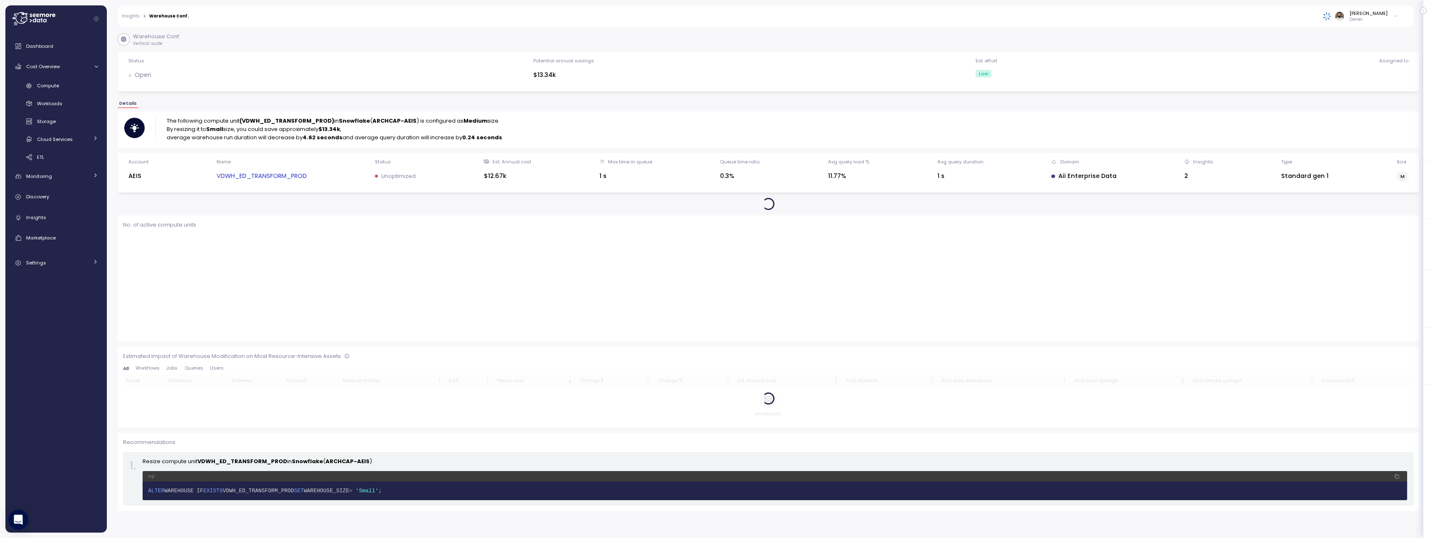
click at [283, 174] on link "VDWH_ED_TRANSFORM_PROD" at bounding box center [262, 176] width 90 height 10
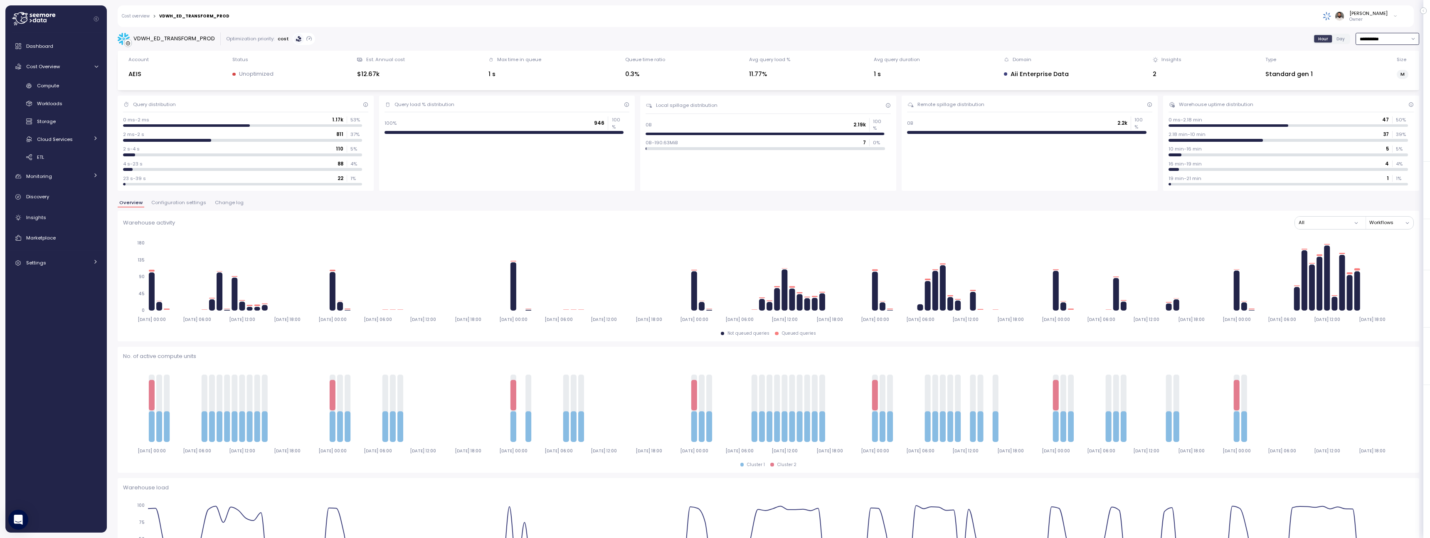
click at [1395, 41] on input "**********" at bounding box center [1387, 39] width 64 height 12
click at [1388, 89] on div "Last 14 days" at bounding box center [1383, 88] width 29 height 7
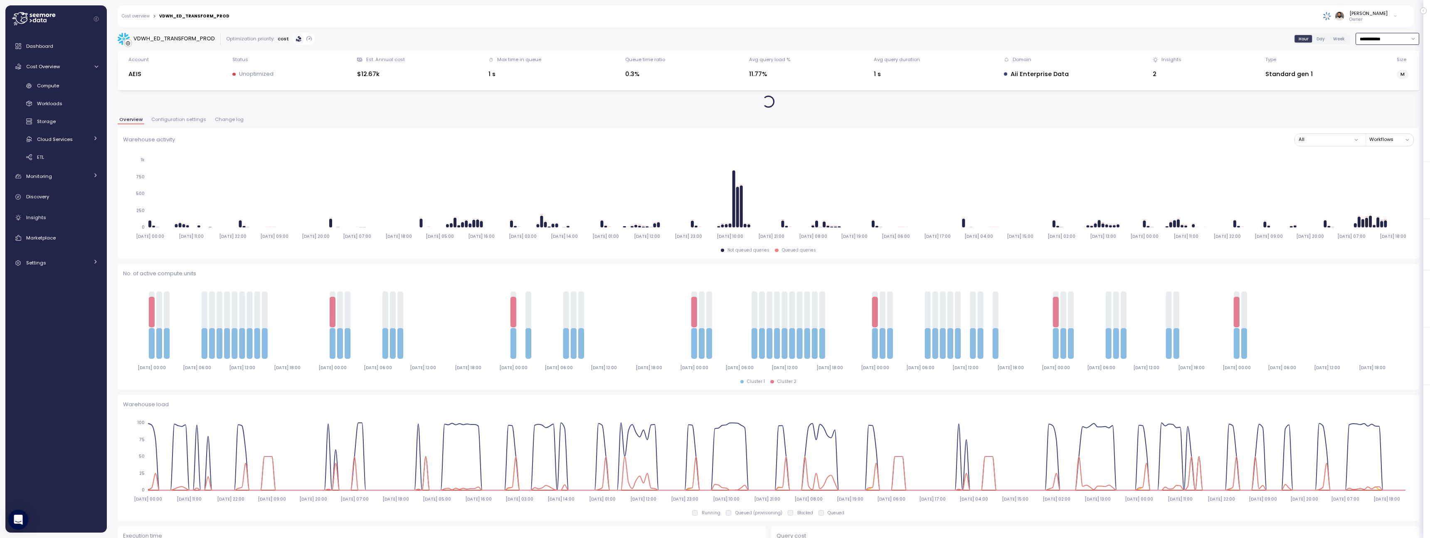
click at [1382, 41] on input "**********" at bounding box center [1387, 39] width 64 height 12
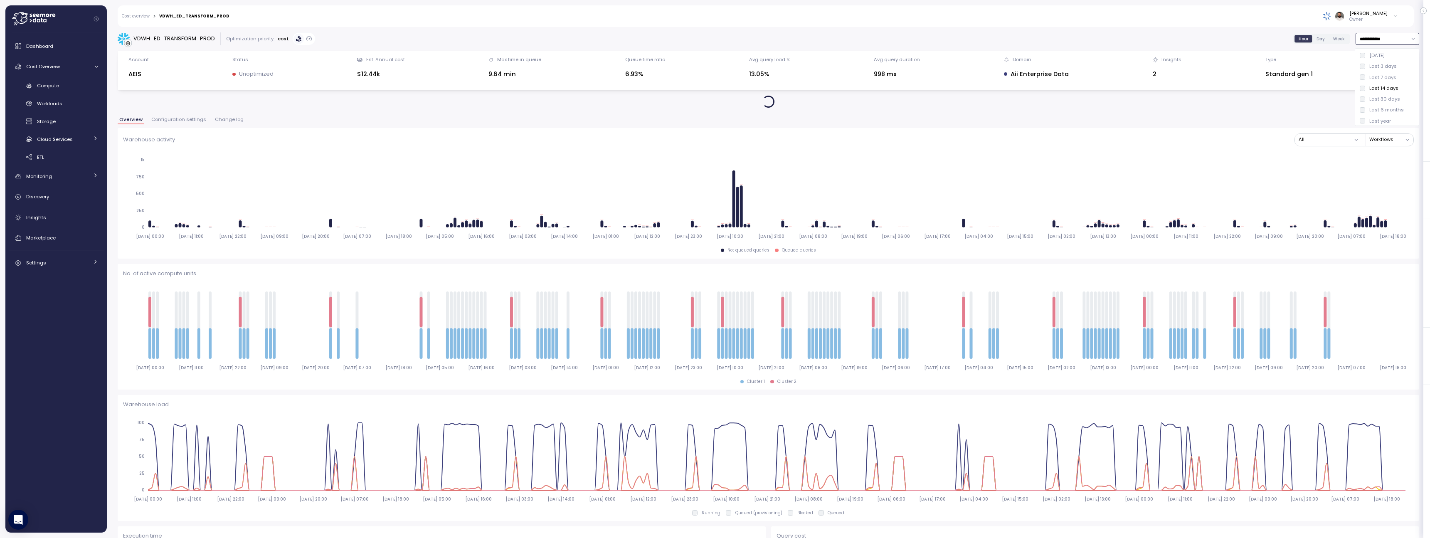
click at [1392, 99] on div "Last 30 days" at bounding box center [1384, 99] width 31 height 7
type input "**********"
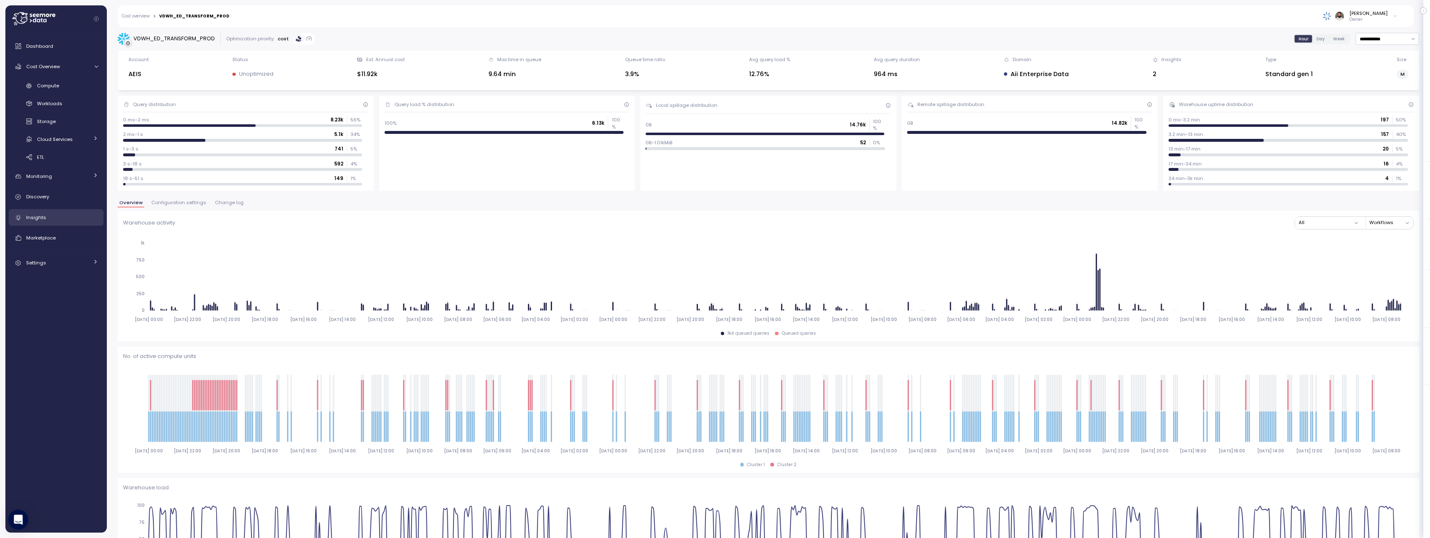
click at [51, 210] on link "Insights" at bounding box center [56, 217] width 95 height 17
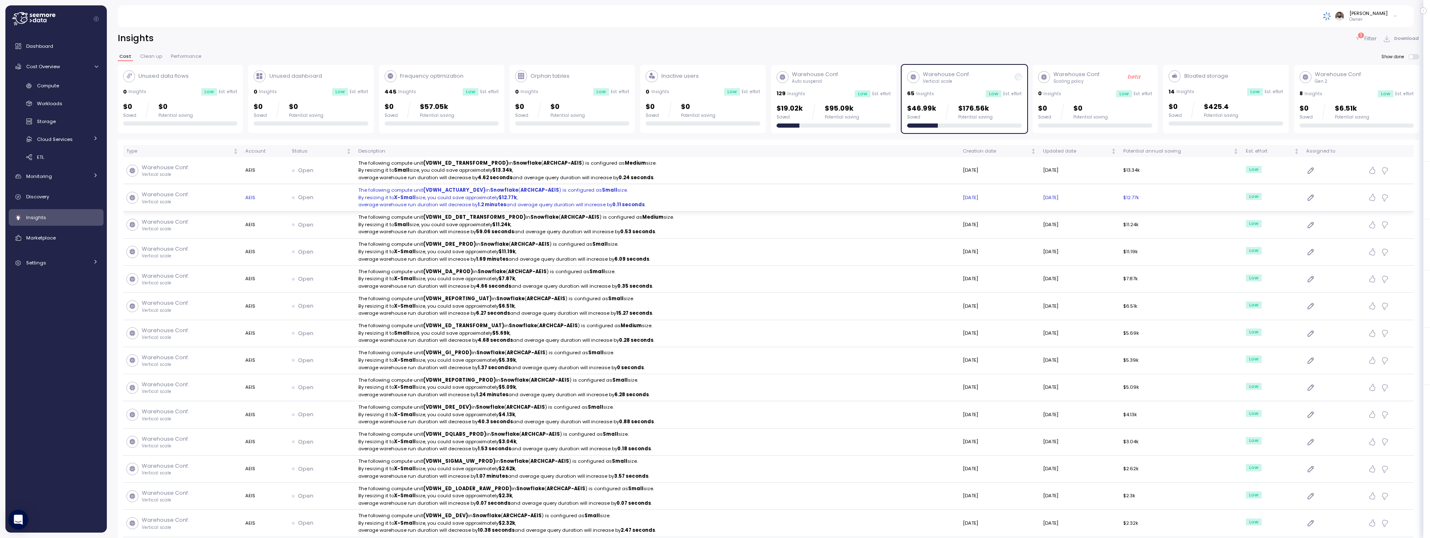
click at [523, 203] on p "average warehouse run duration will decrease by 1.2 minutes and average query d…" at bounding box center [656, 204] width 597 height 7
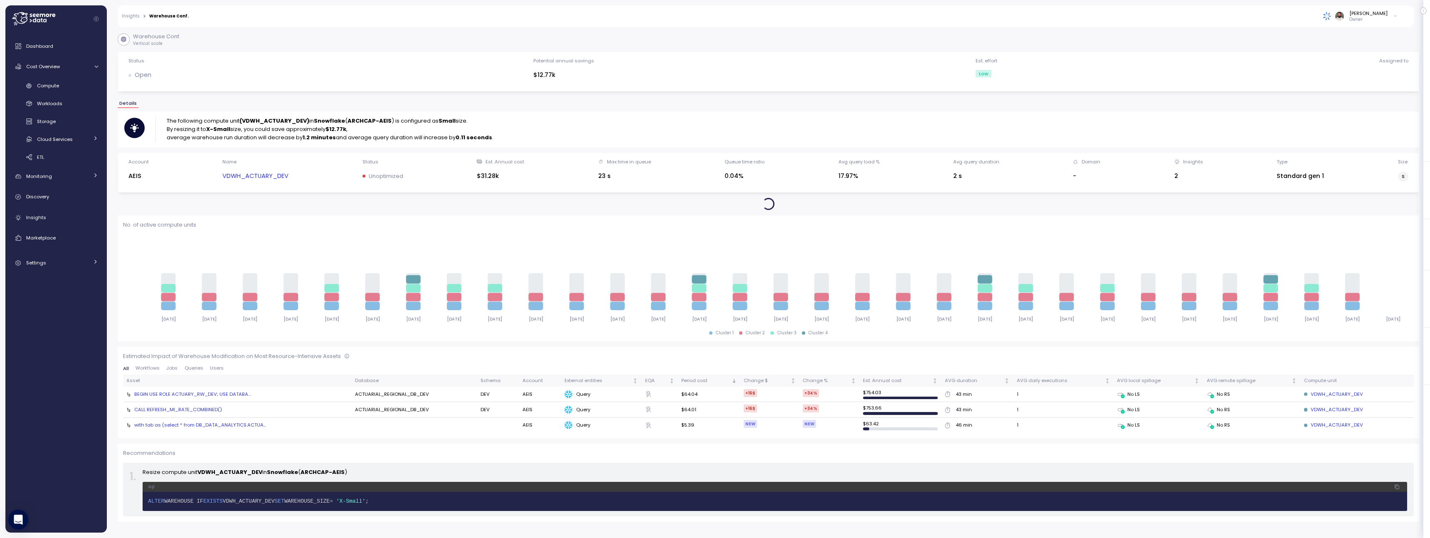
click at [274, 176] on link "VDWH_ACTUARY_DEV" at bounding box center [255, 176] width 66 height 10
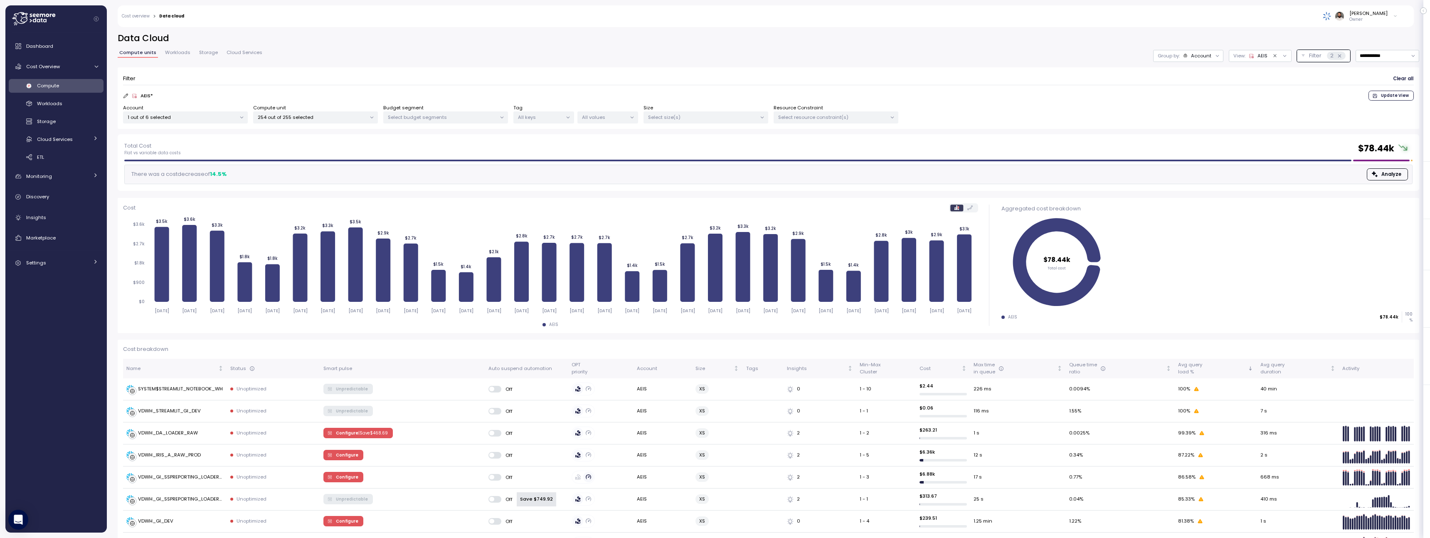
scroll to position [267, 0]
